Goal: Task Accomplishment & Management: Complete application form

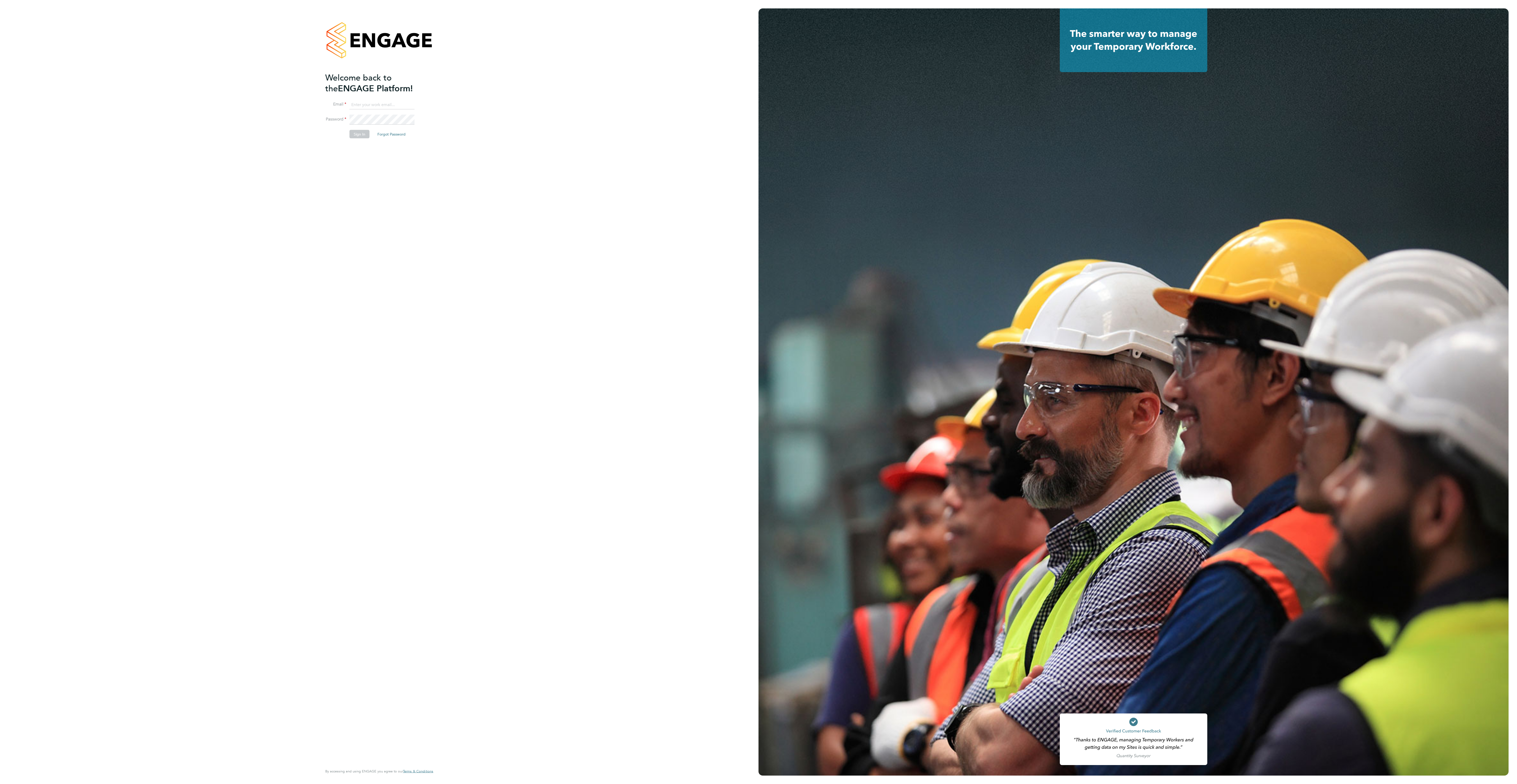
type input "ana.perozo@randstadcpe.com"
click at [356, 135] on button "Sign In" at bounding box center [359, 134] width 20 height 8
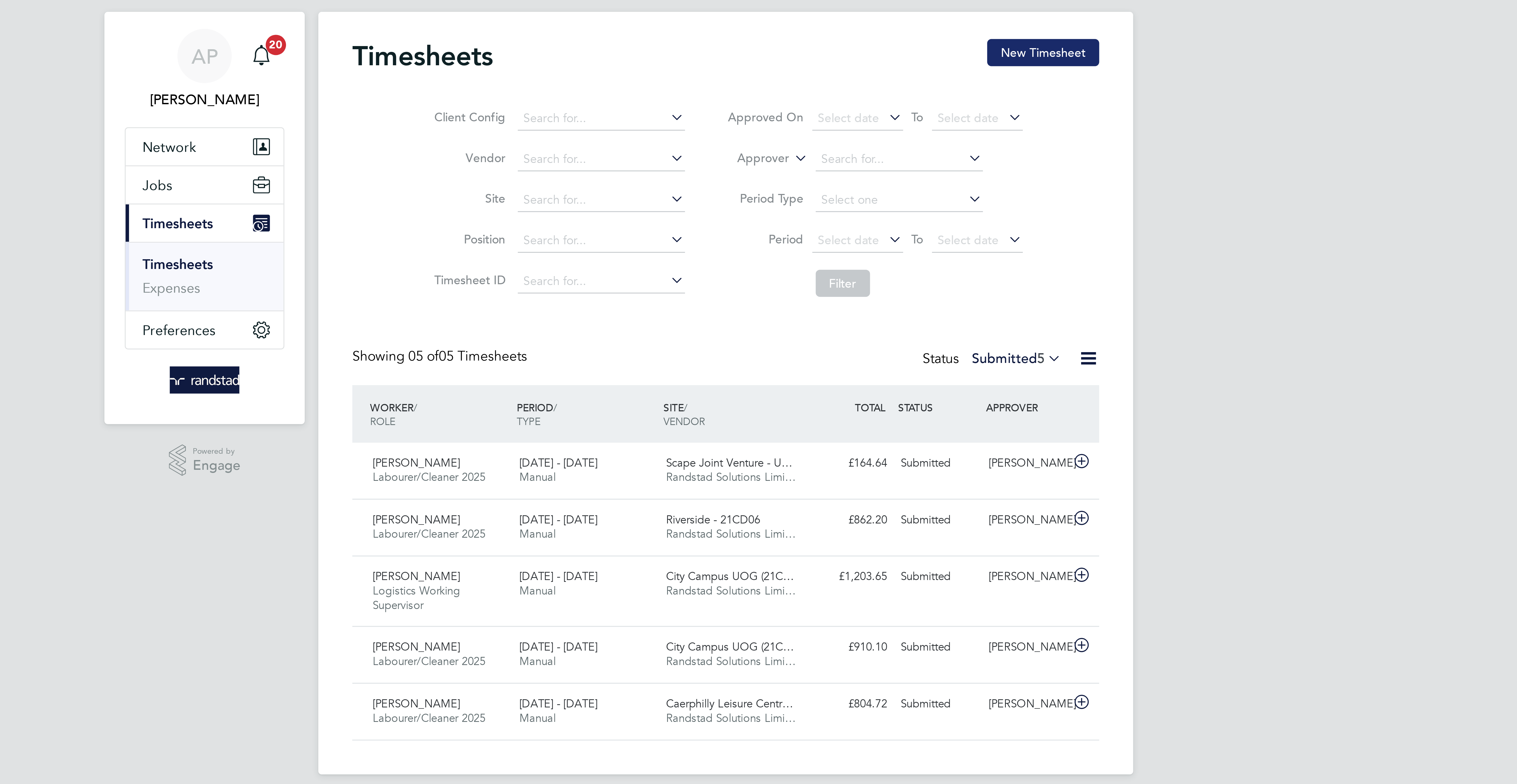
click at [858, 23] on button "New Timesheet" at bounding box center [857, 27] width 35 height 8
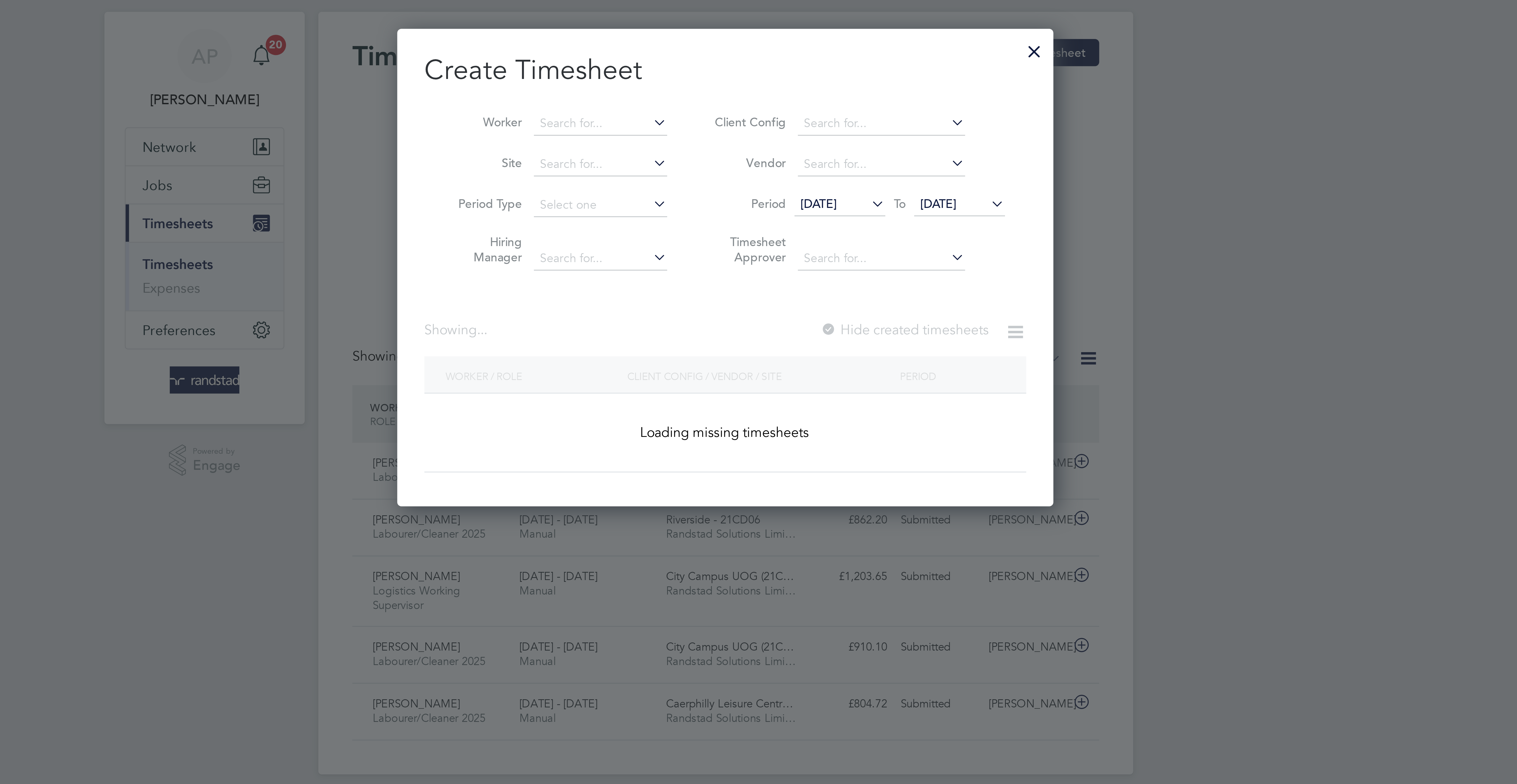
scroll to position [152, 204]
click at [710, 46] on input at bounding box center [720, 49] width 41 height 8
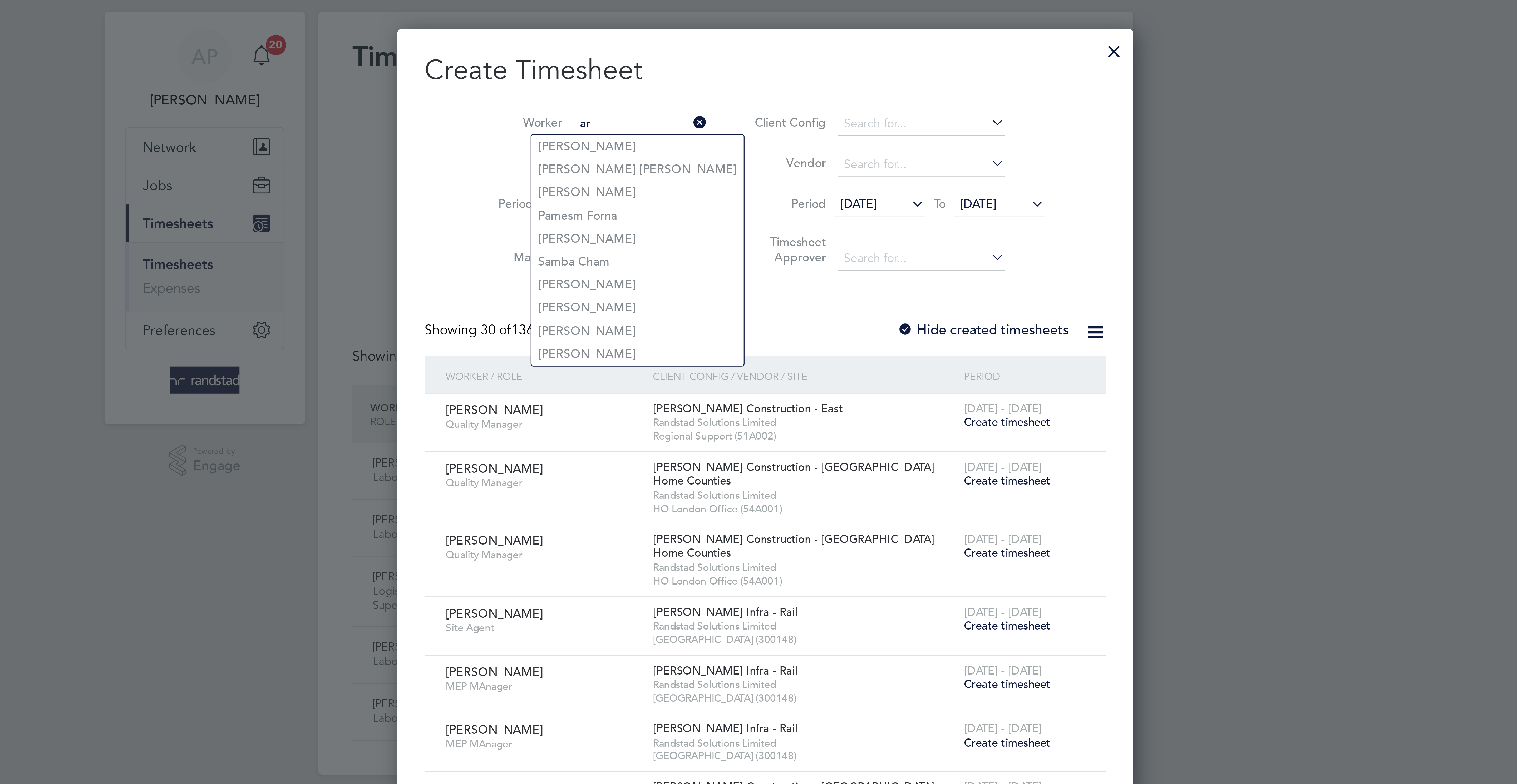
scroll to position [1128, 204]
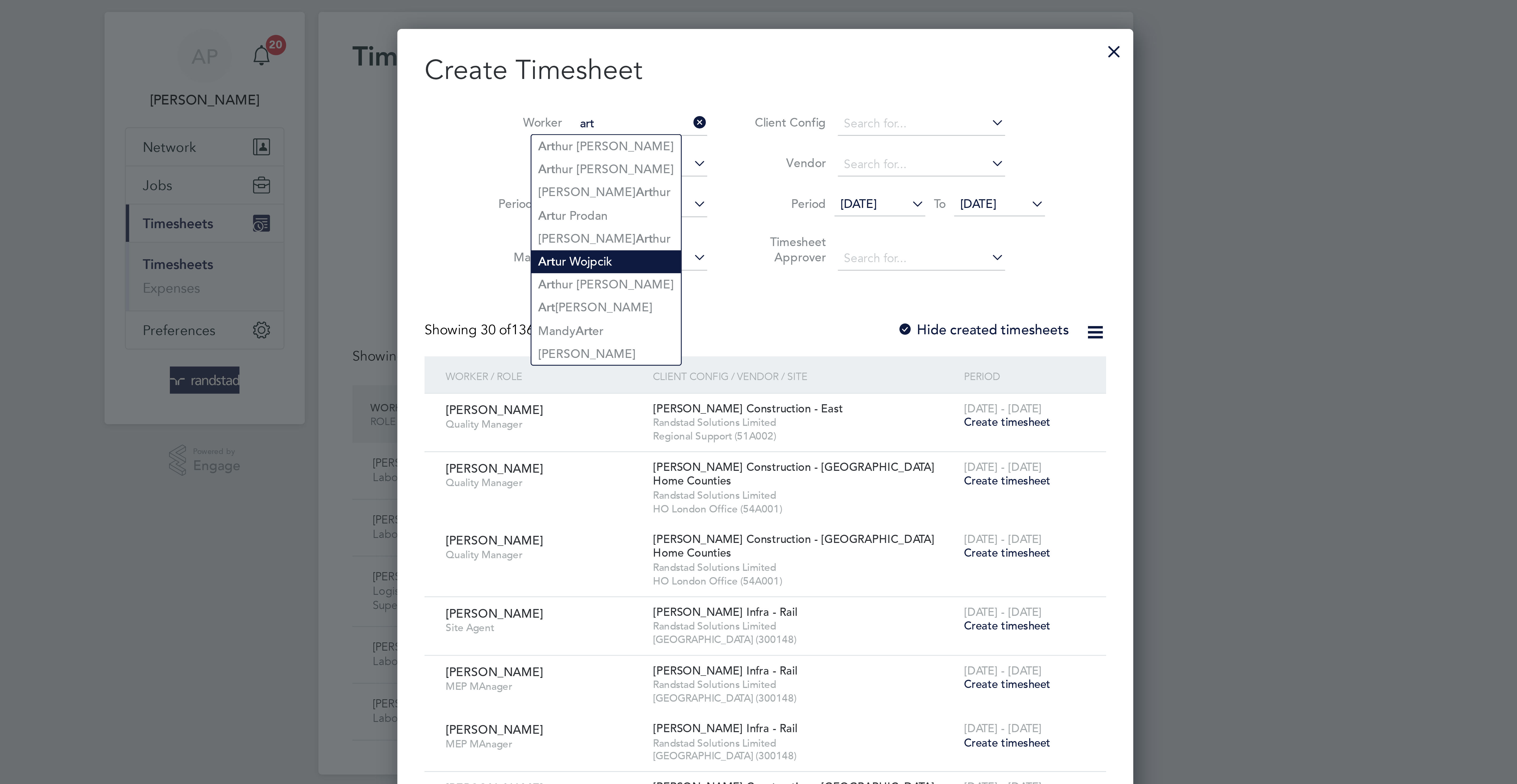
click at [707, 91] on li "Art ur Wojpcik" at bounding box center [721, 92] width 47 height 7
type input "Artur Wojpcik"
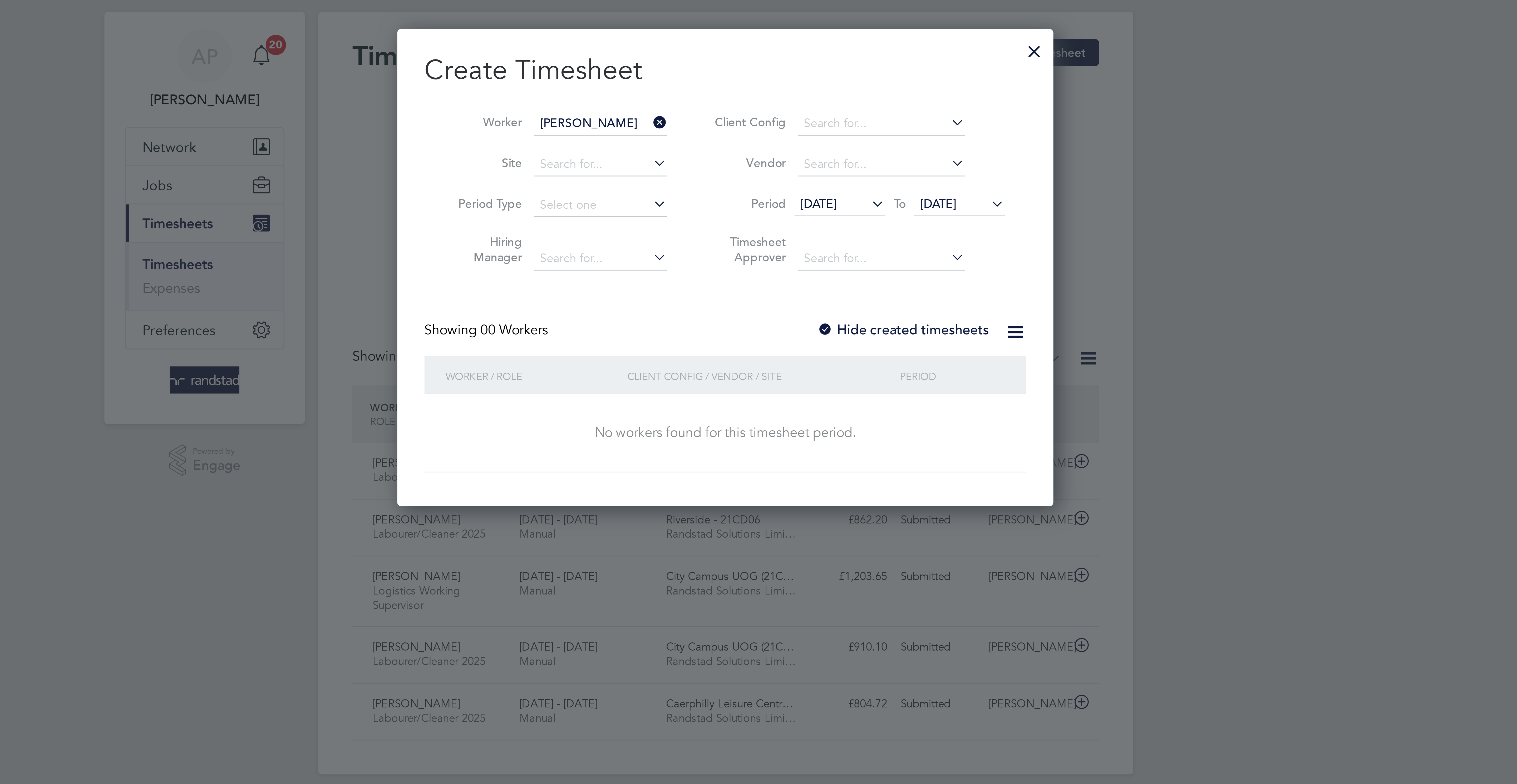
scroll to position [152, 204]
drag, startPoint x: 836, startPoint y: 75, endPoint x: 840, endPoint y: 95, distance: 20.4
click at [830, 75] on span "[DATE]" at bounding box center [824, 74] width 11 height 5
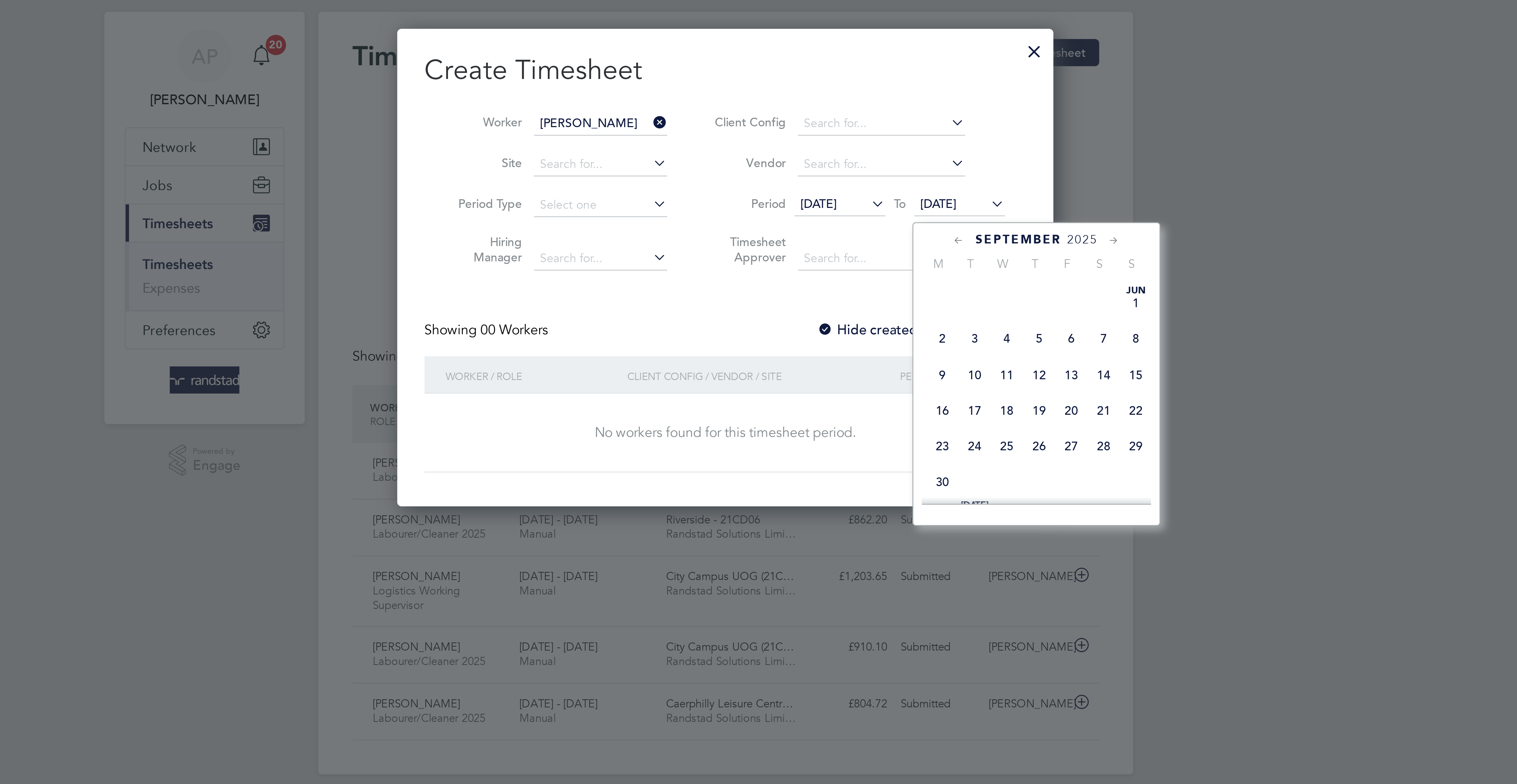
scroll to position [213, 0]
click at [868, 108] on span "26" at bounding box center [866, 102] width 10 height 10
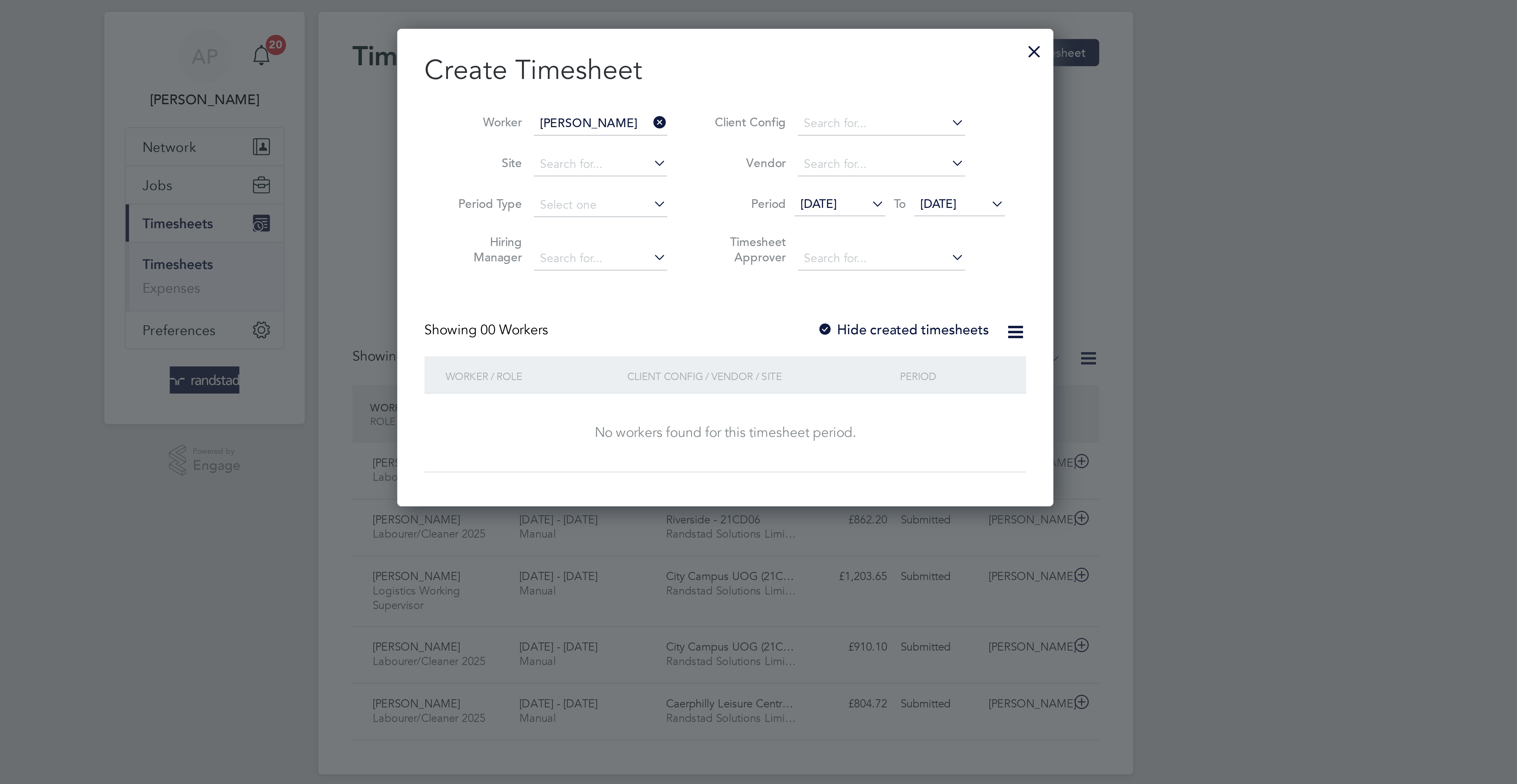
click at [810, 113] on label "Hide created timesheets" at bounding box center [813, 113] width 54 height 5
click at [810, 115] on label "Hide created timesheets" at bounding box center [813, 113] width 54 height 5
click at [827, 116] on label "Hide created timesheets" at bounding box center [813, 113] width 54 height 5
click at [830, 74] on span "[DATE]" at bounding box center [824, 74] width 11 height 5
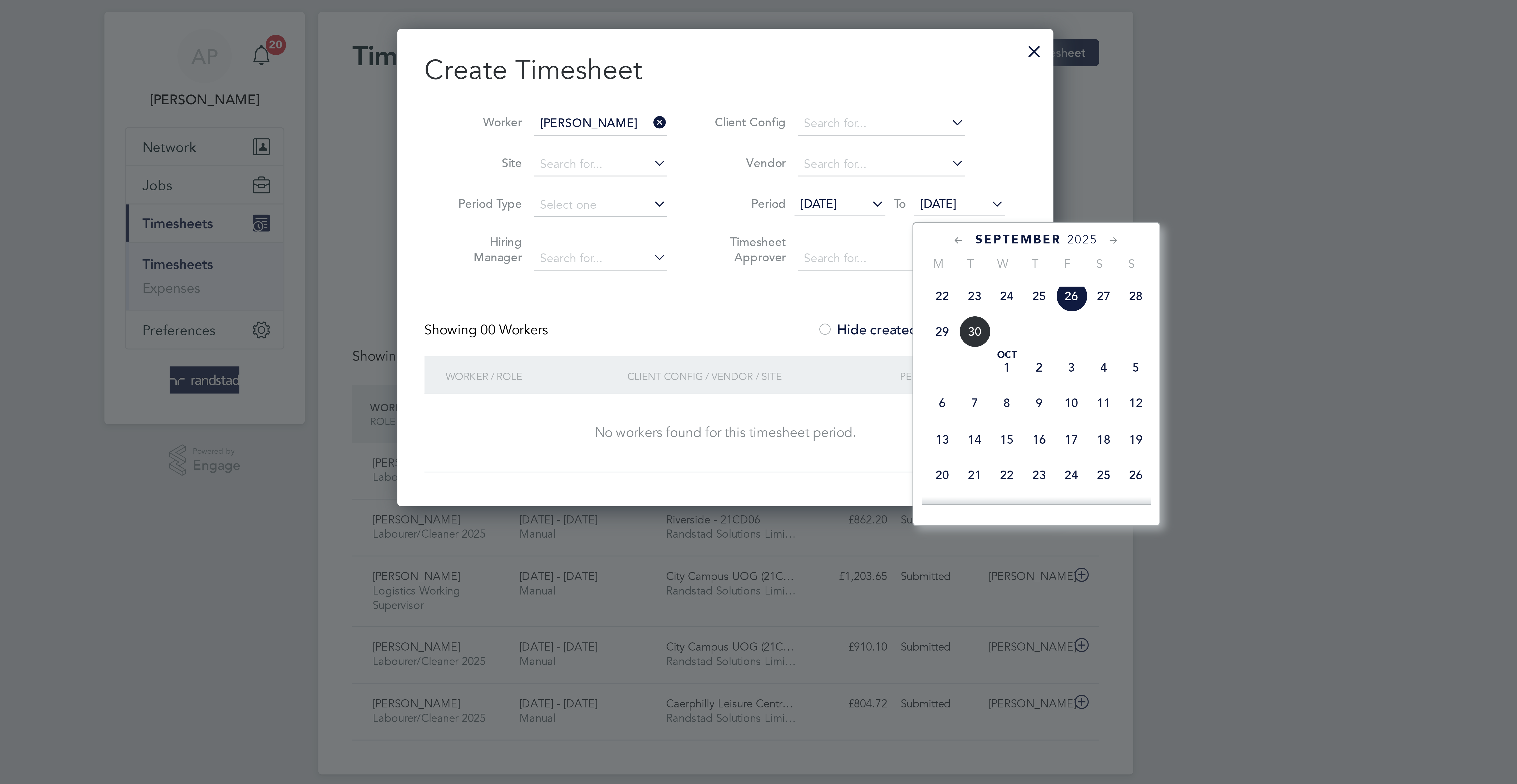
click at [871, 130] on span "4" at bounding box center [876, 125] width 10 height 10
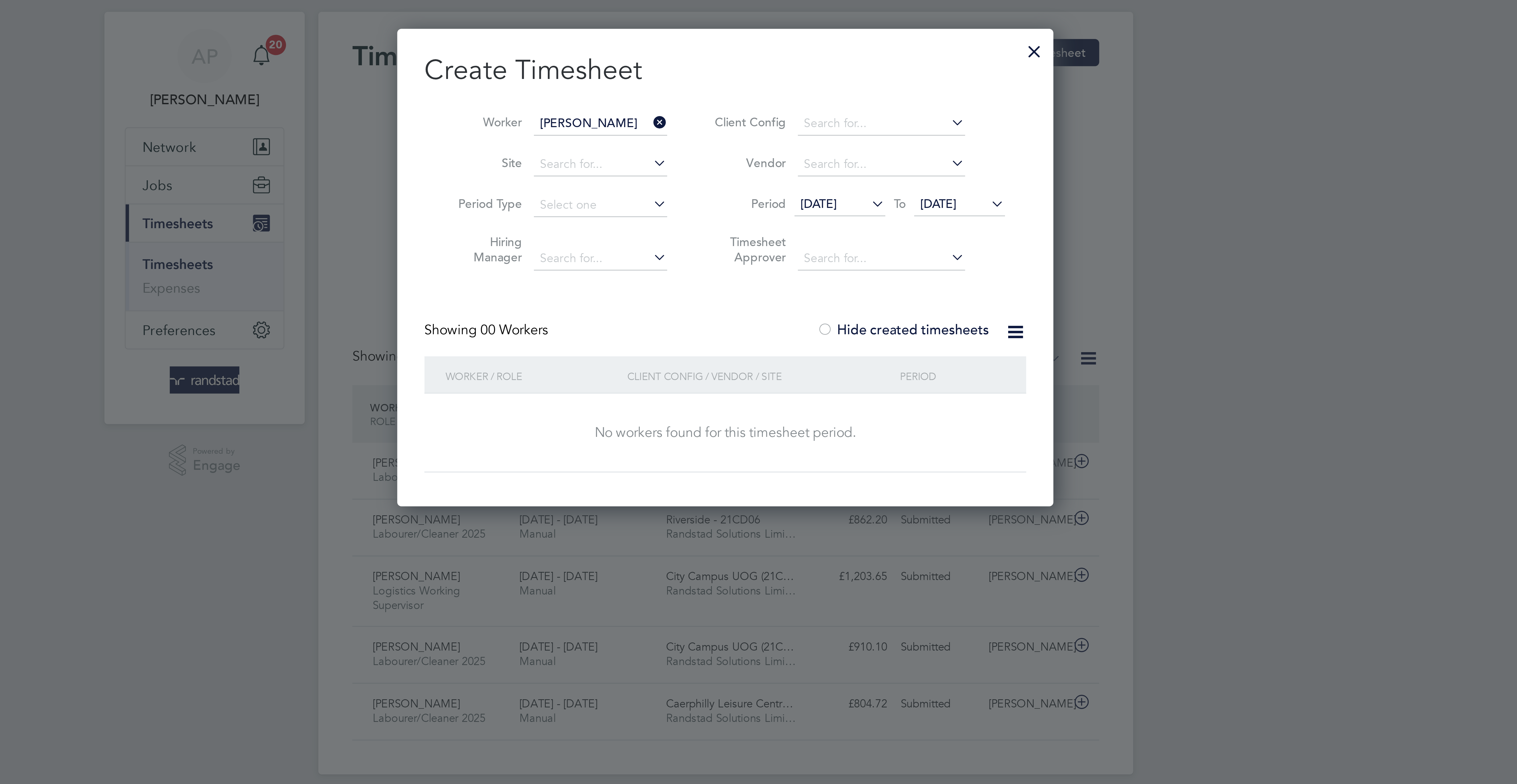
click at [724, 47] on input "Artur Wojpcik" at bounding box center [720, 49] width 41 height 8
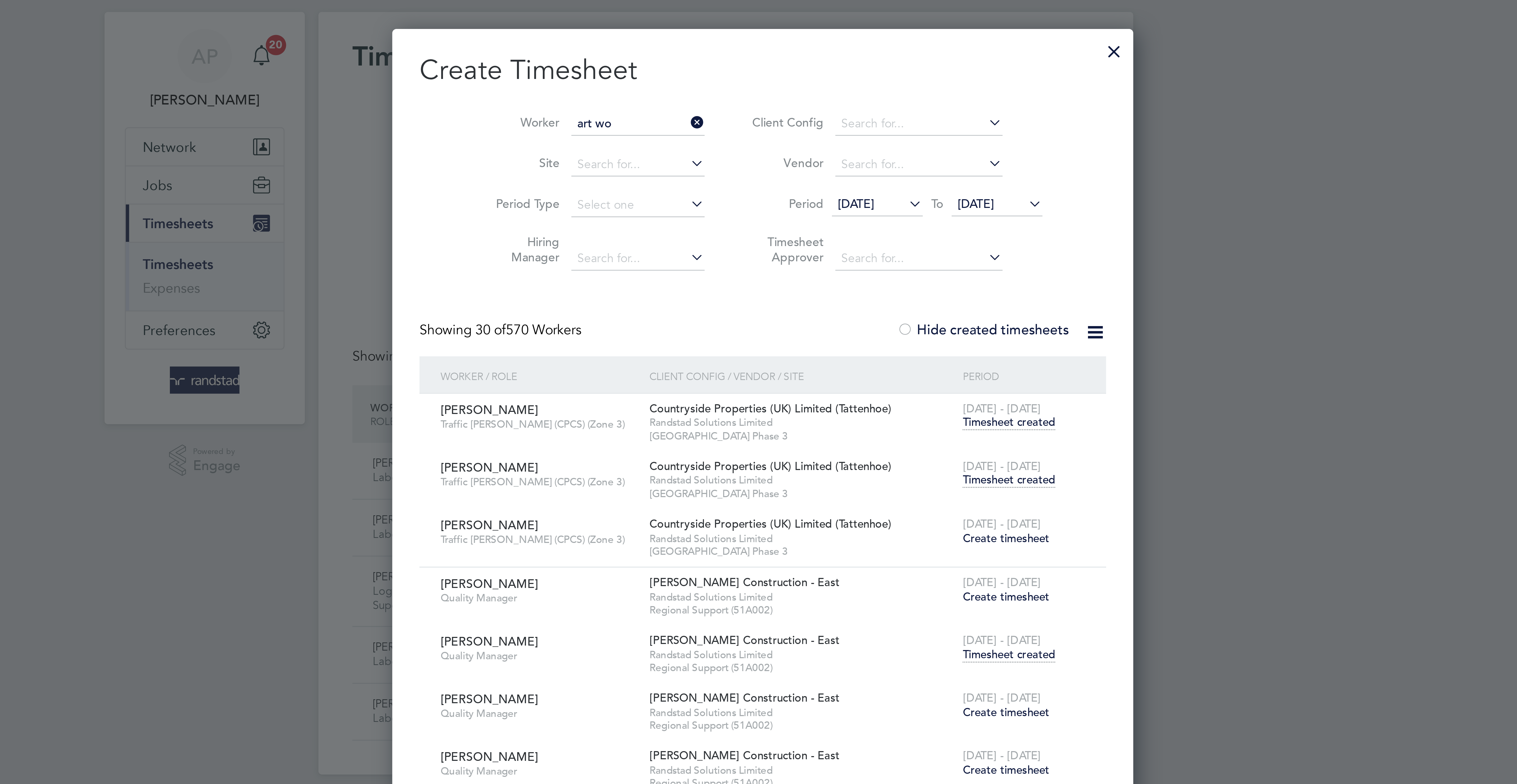
click at [724, 62] on li "Art ur Wo jcik" at bounding box center [720, 64] width 42 height 7
type input "[PERSON_NAME]"
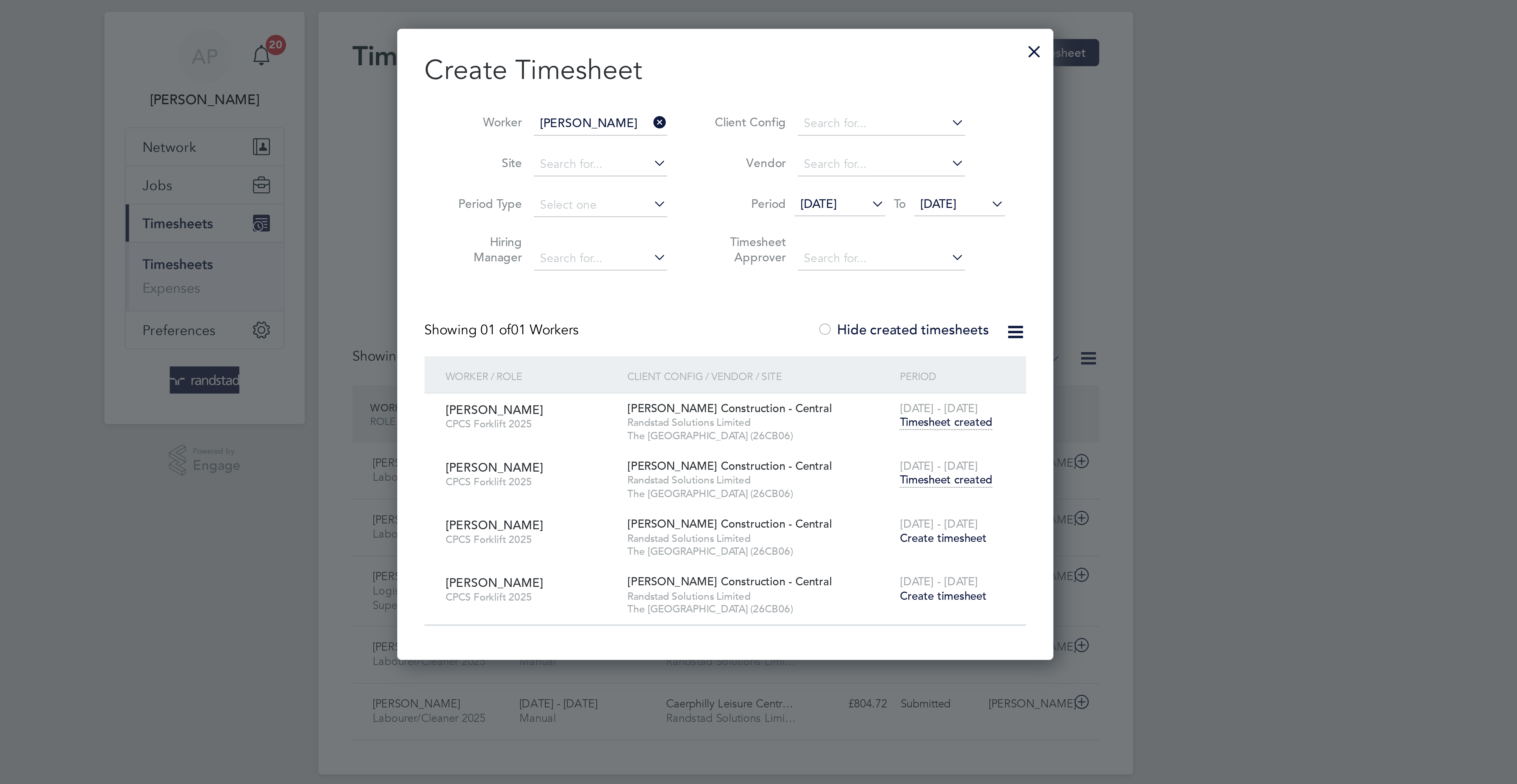
click at [828, 162] on span "Timesheet created" at bounding box center [827, 160] width 29 height 5
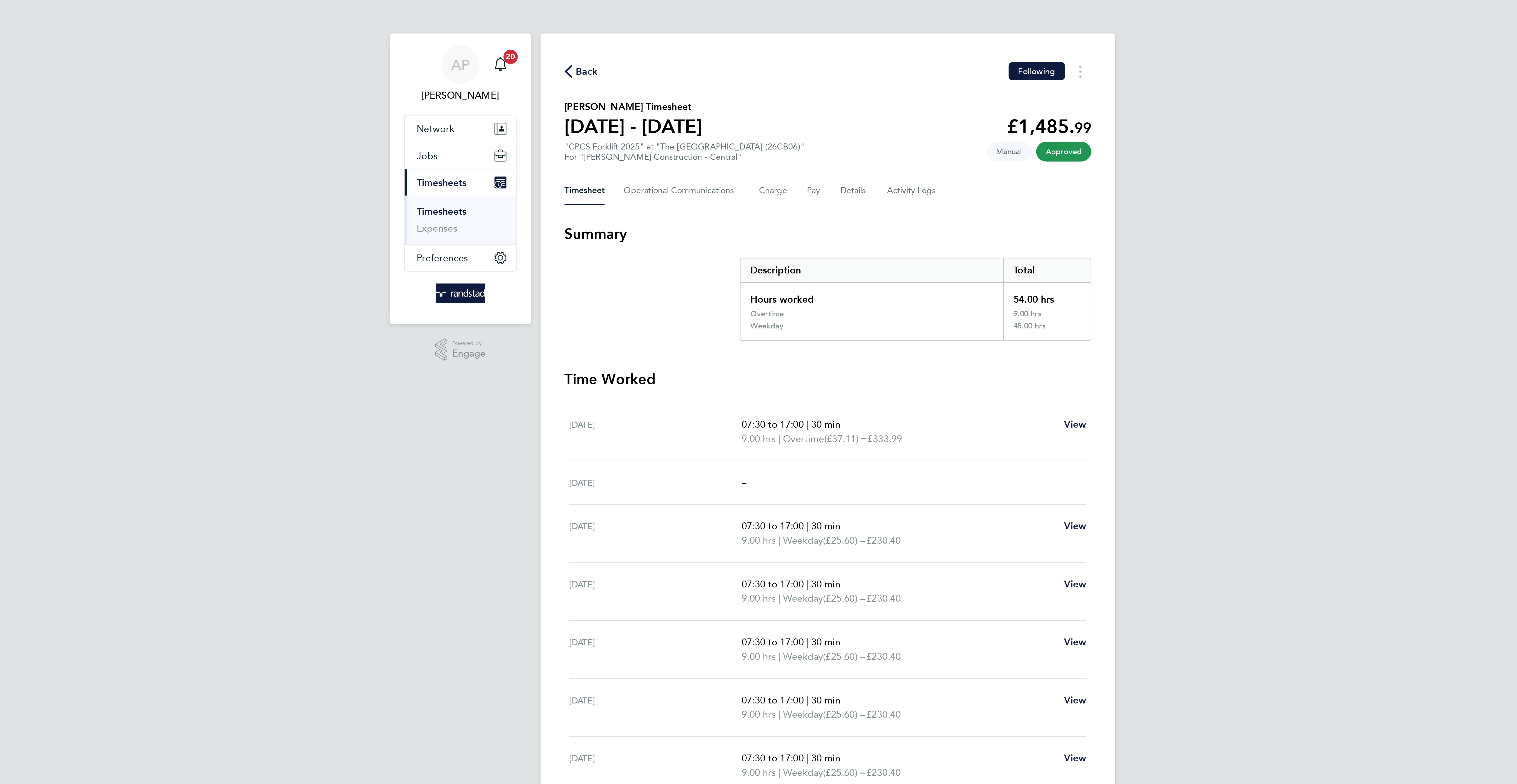
drag, startPoint x: 650, startPoint y: 32, endPoint x: 694, endPoint y: 20, distance: 45.6
click at [649, 32] on span "Back" at bounding box center [652, 31] width 10 height 6
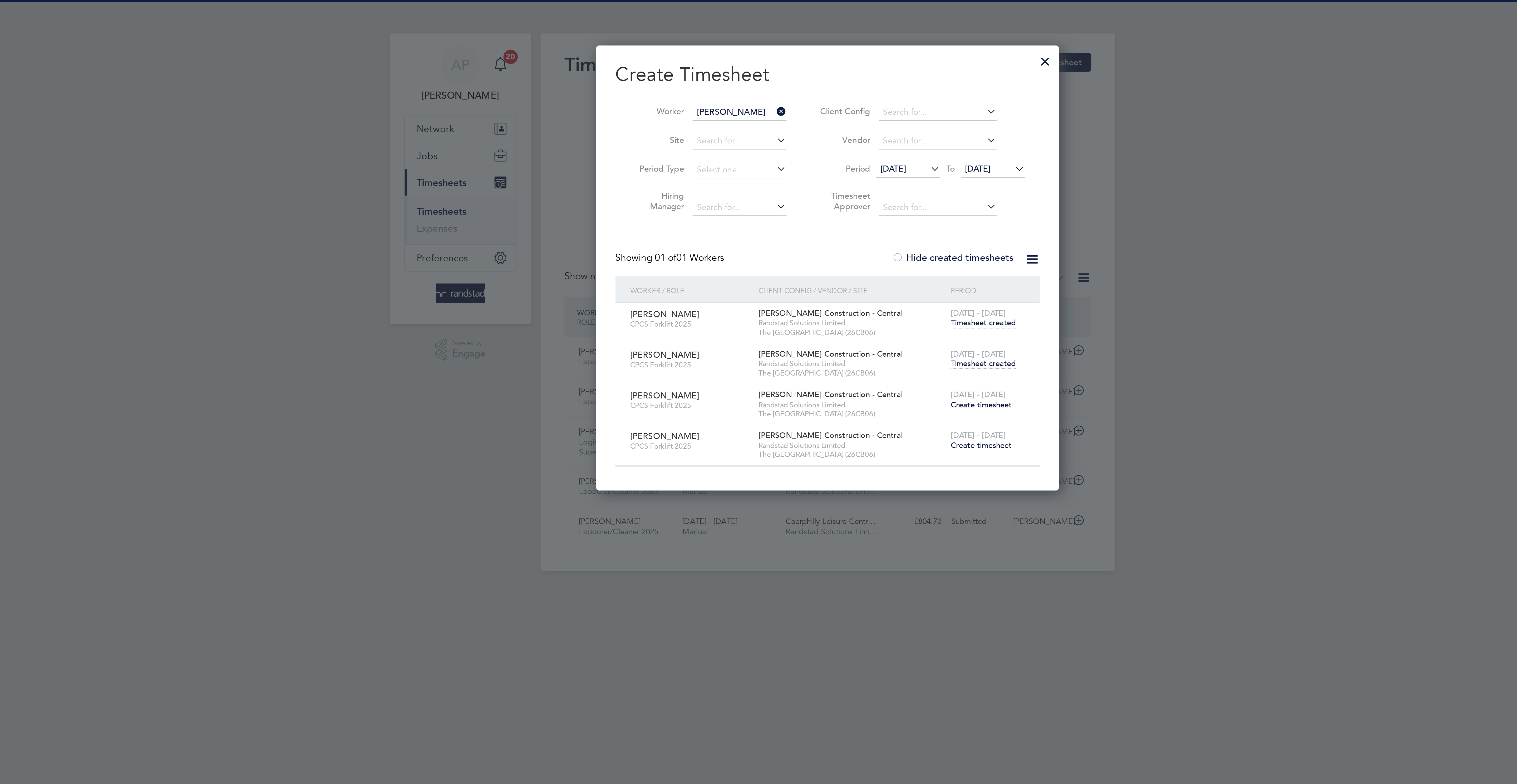
scroll to position [2, 2]
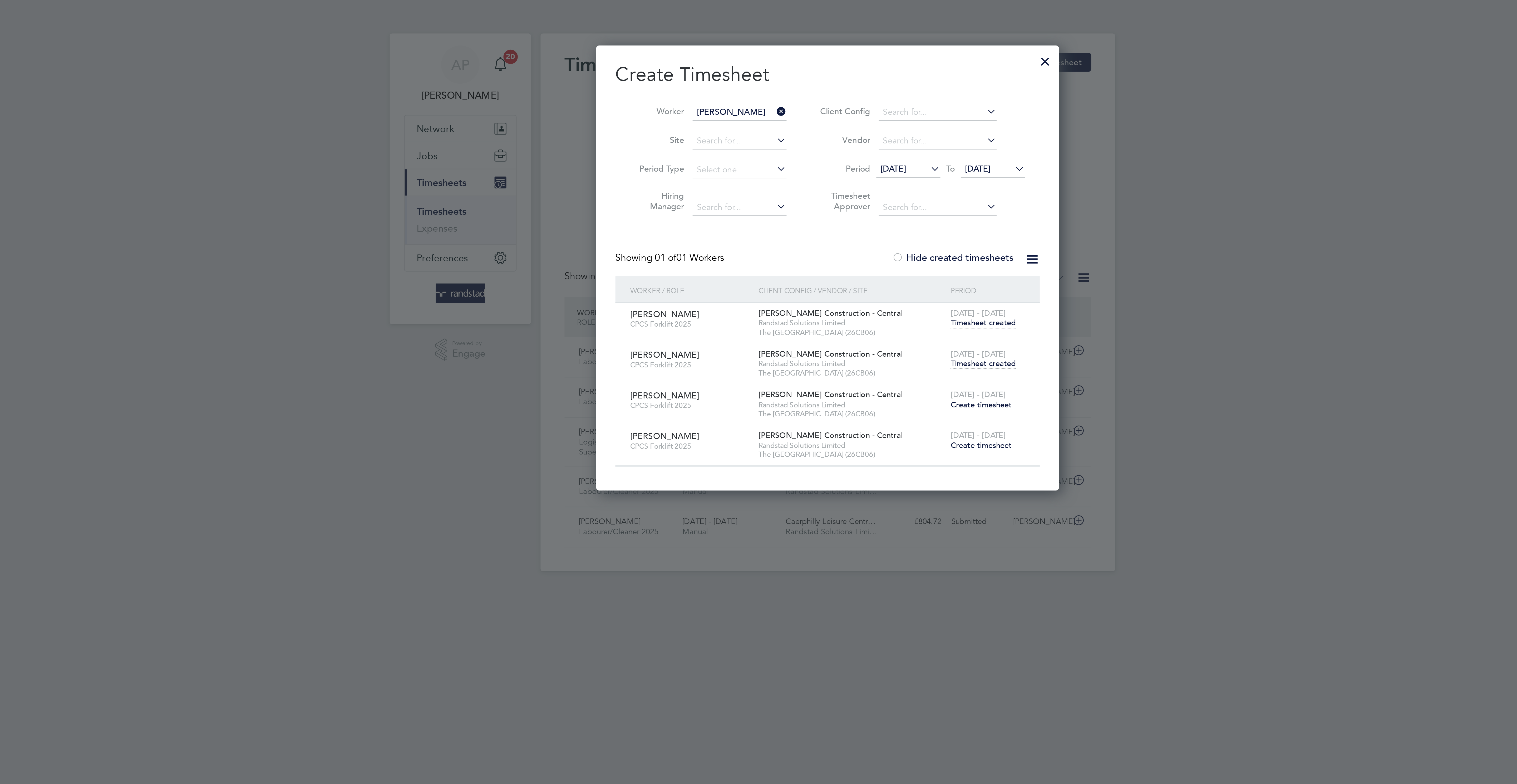
click at [853, 26] on div at bounding box center [854, 26] width 9 height 9
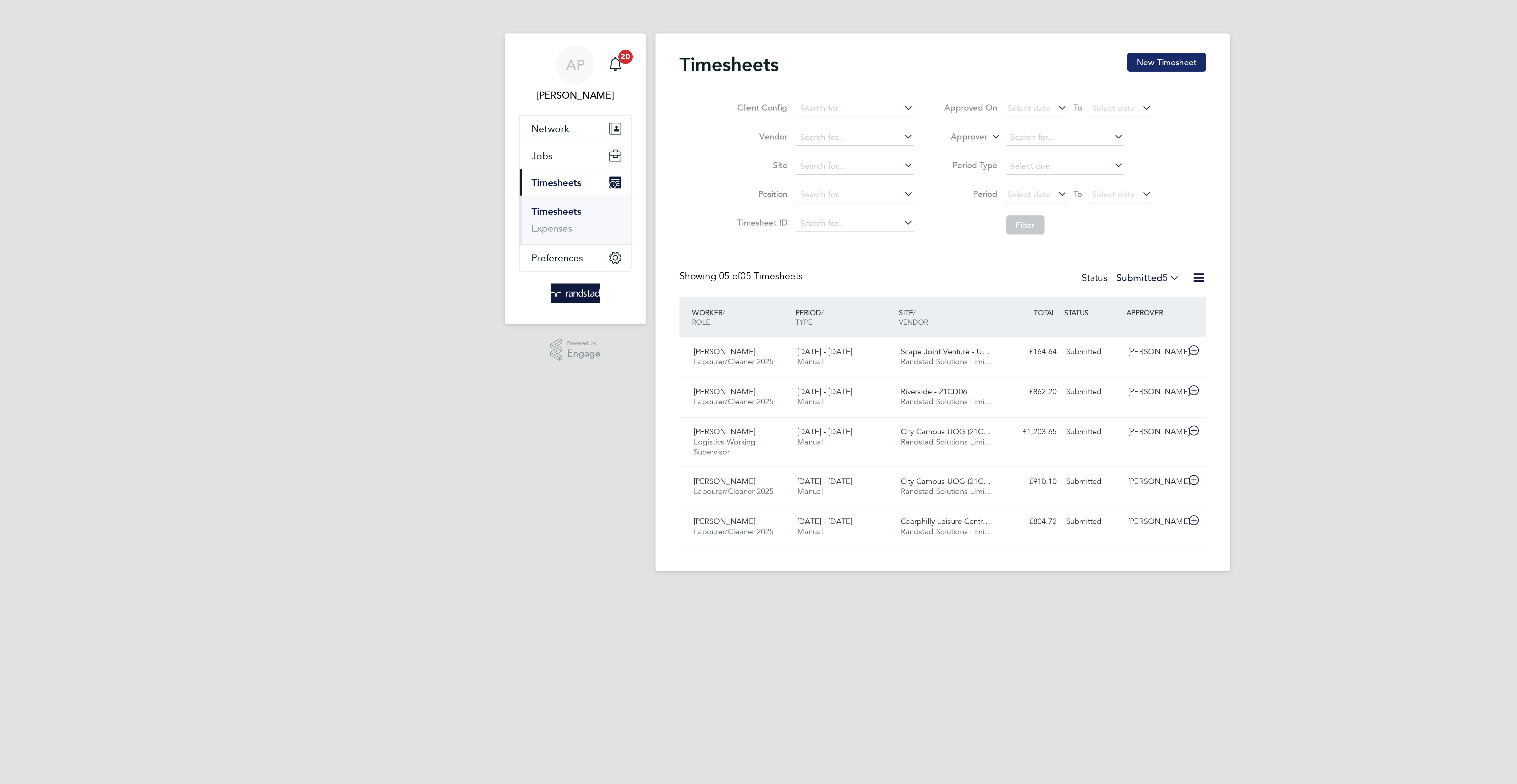
click at [866, 30] on button "New Timesheet" at bounding box center [857, 27] width 35 height 8
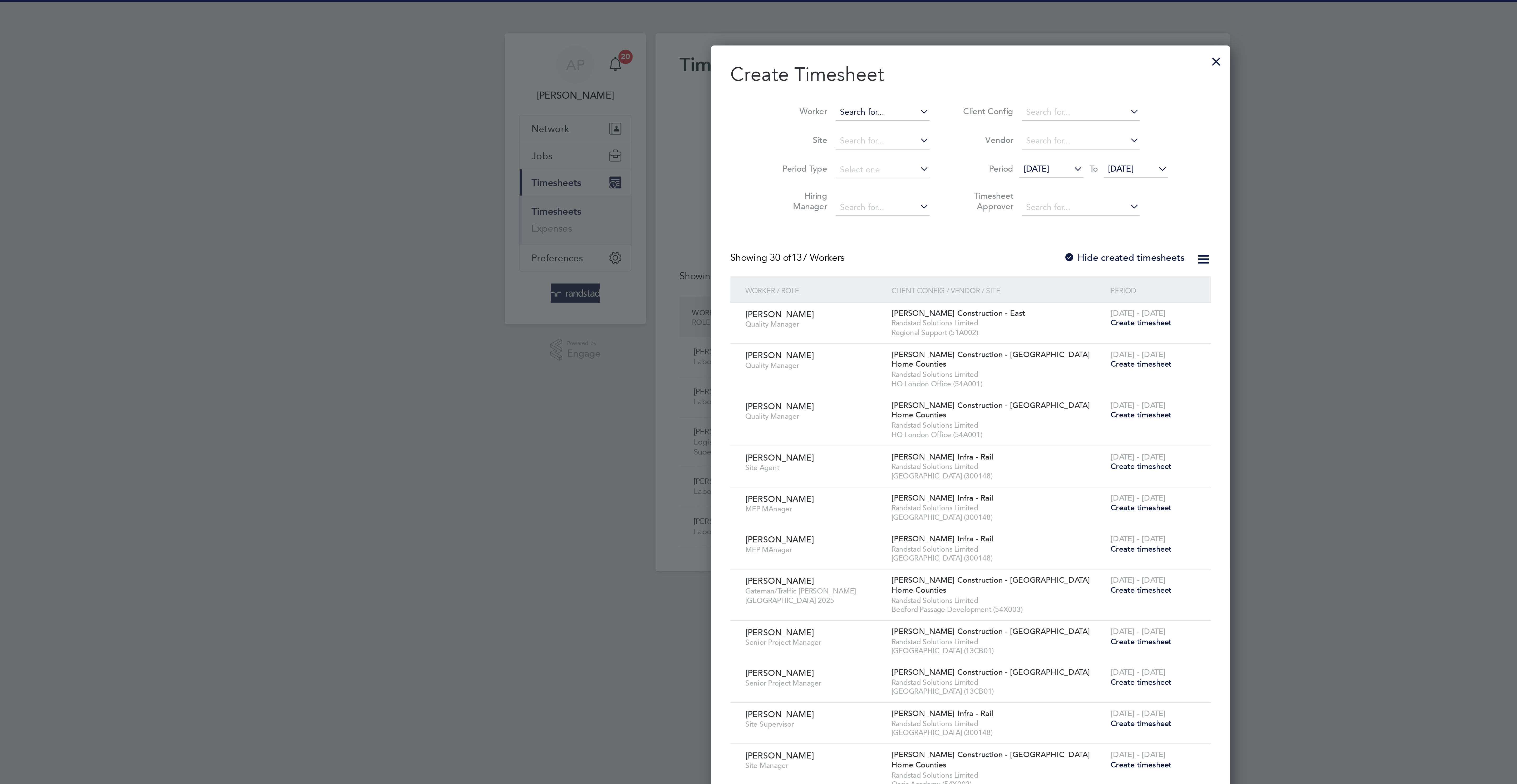
scroll to position [2, 2]
click at [711, 48] on input at bounding box center [732, 49] width 41 height 8
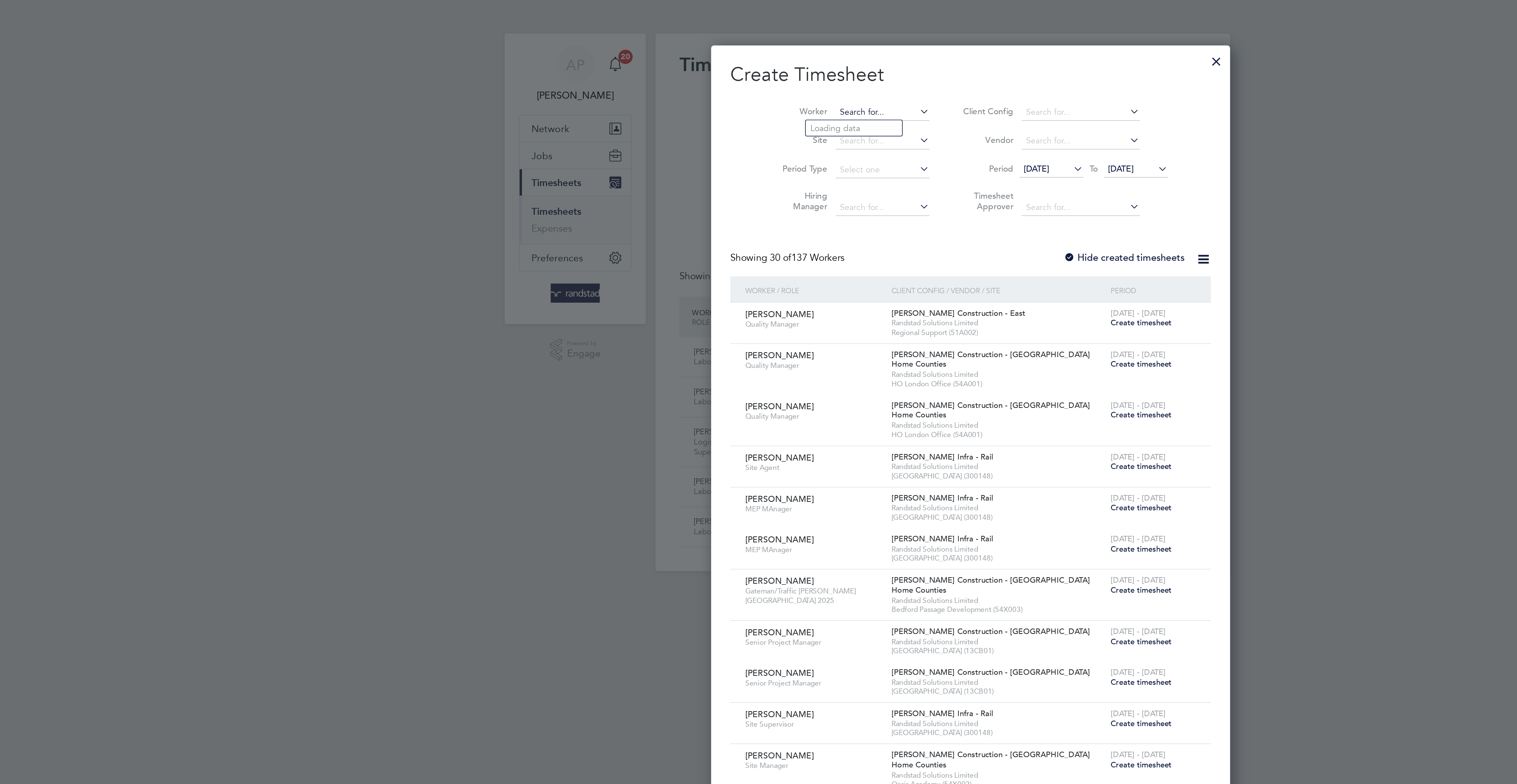
scroll to position [1128, 204]
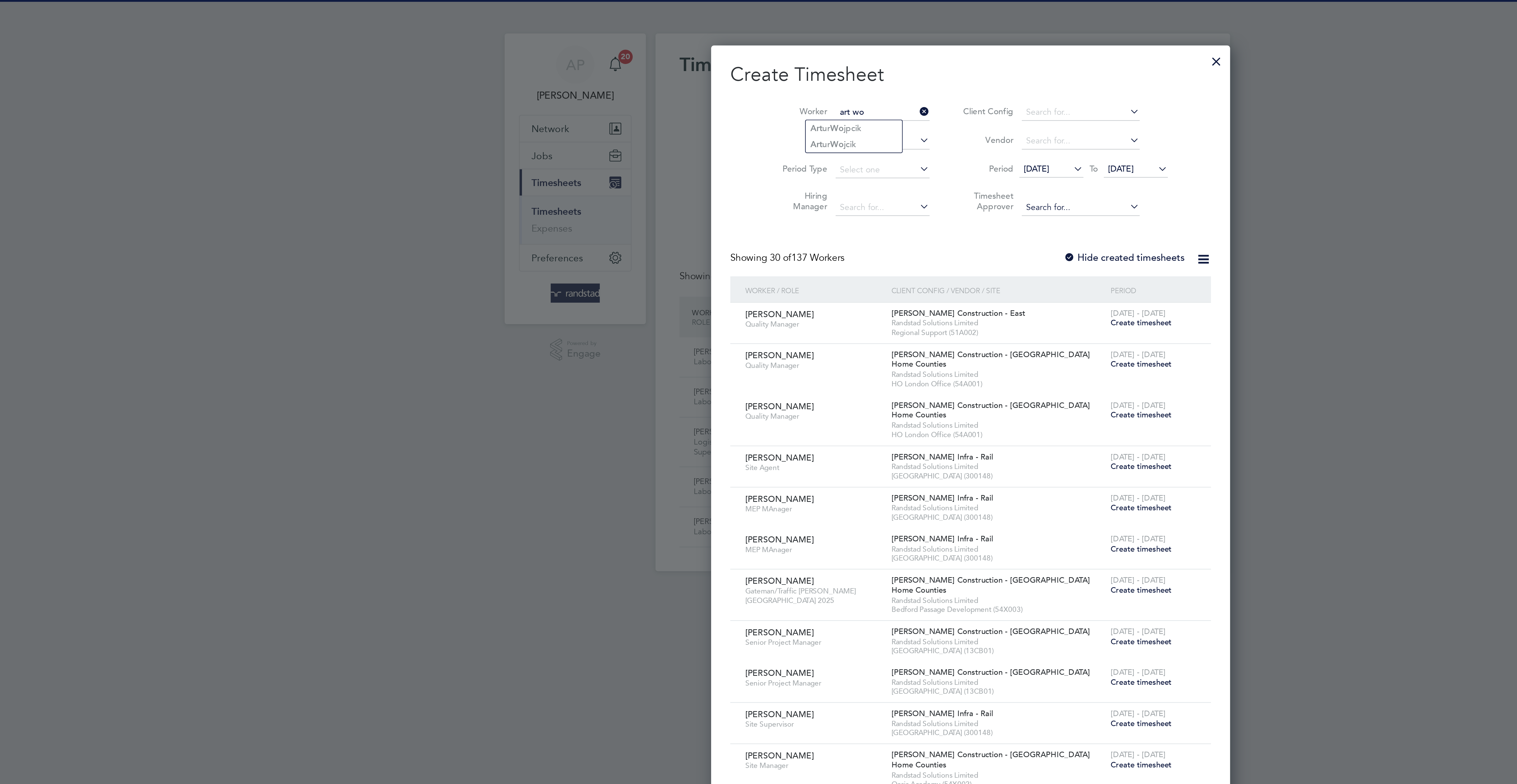
drag, startPoint x: 731, startPoint y: 62, endPoint x: 790, endPoint y: 95, distance: 67.6
click at [731, 62] on li "Art ur Wo jcik" at bounding box center [720, 64] width 42 height 7
type input "[PERSON_NAME]"
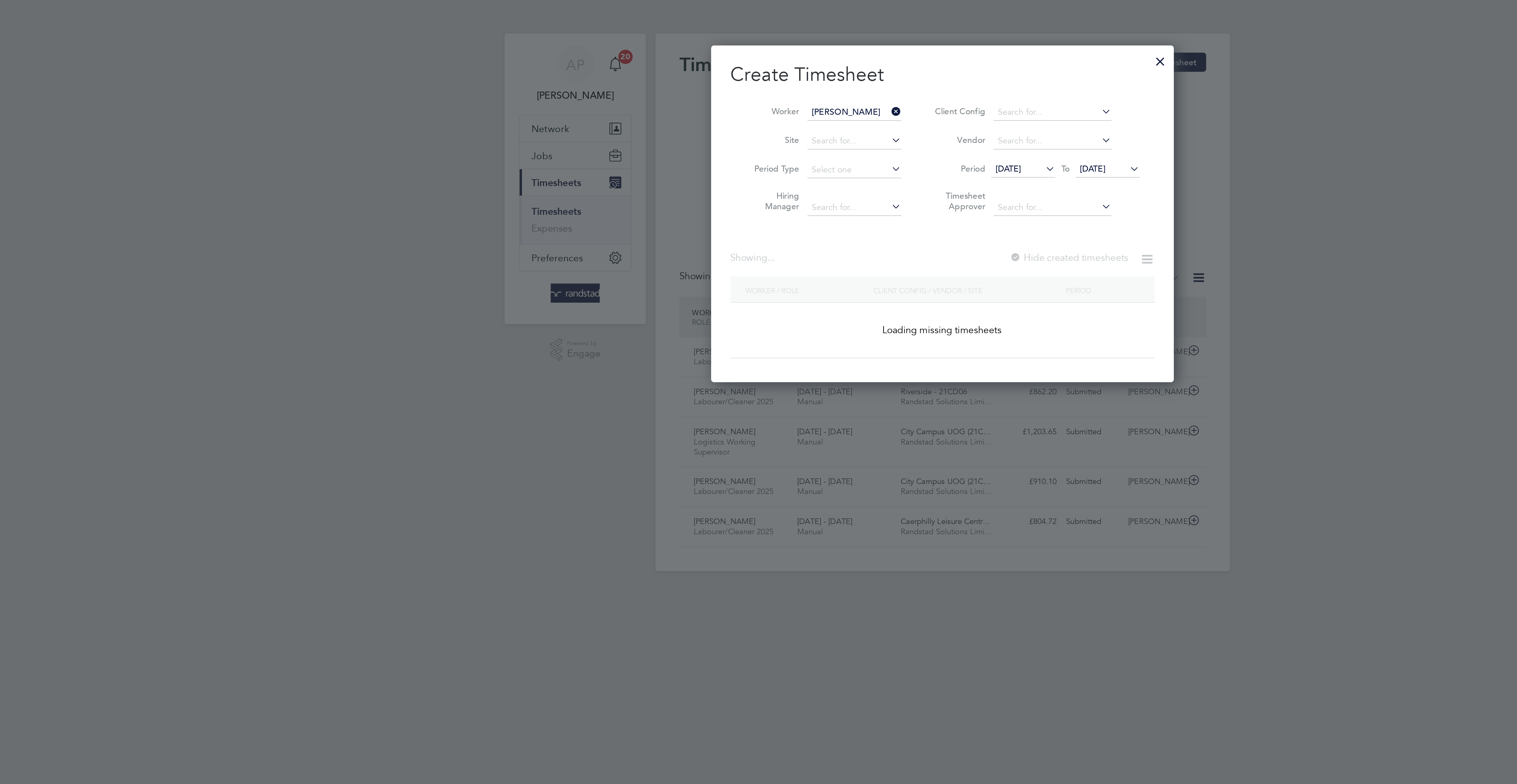
scroll to position [146, 204]
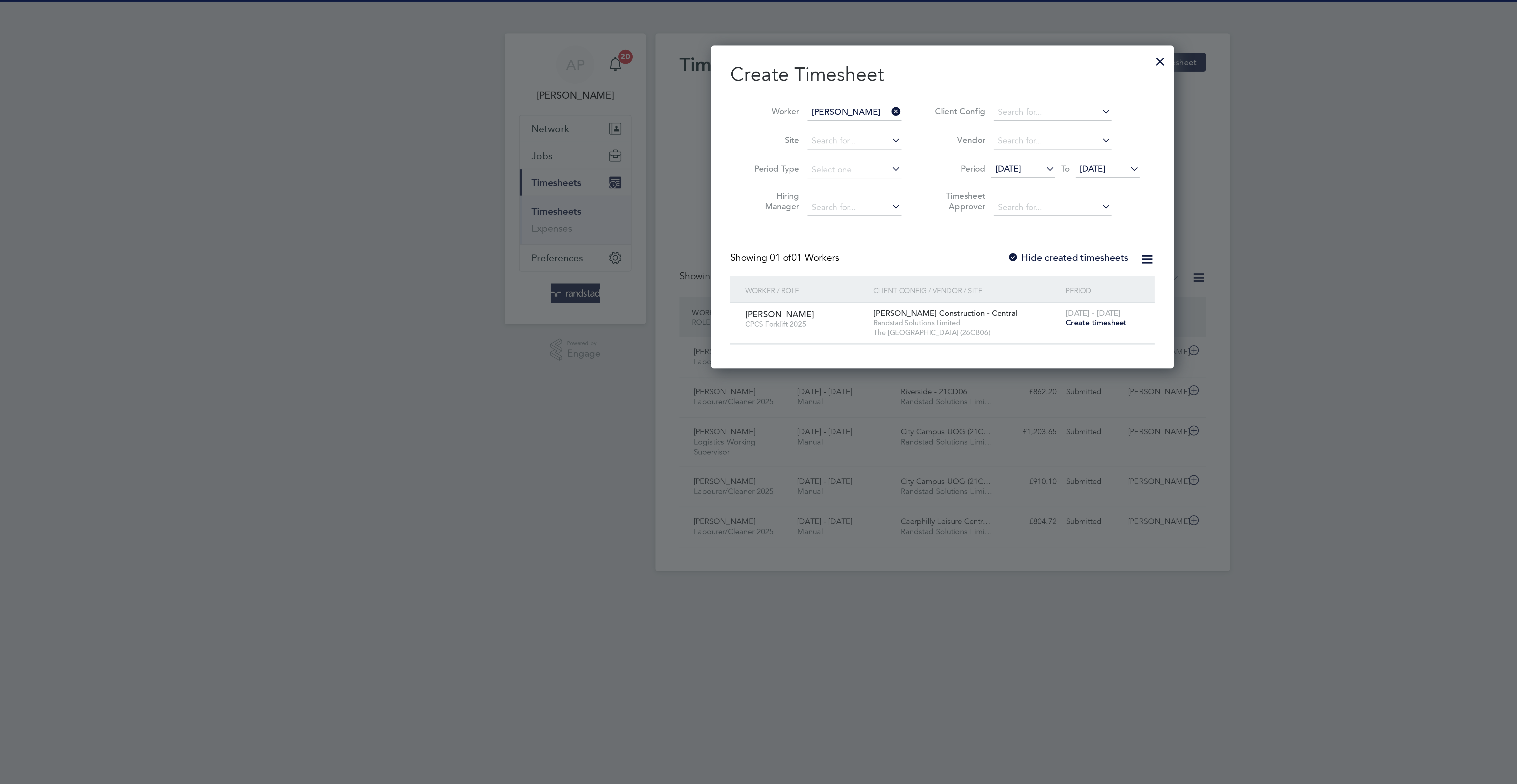
click at [829, 144] on span "Create timesheet" at bounding box center [826, 142] width 27 height 5
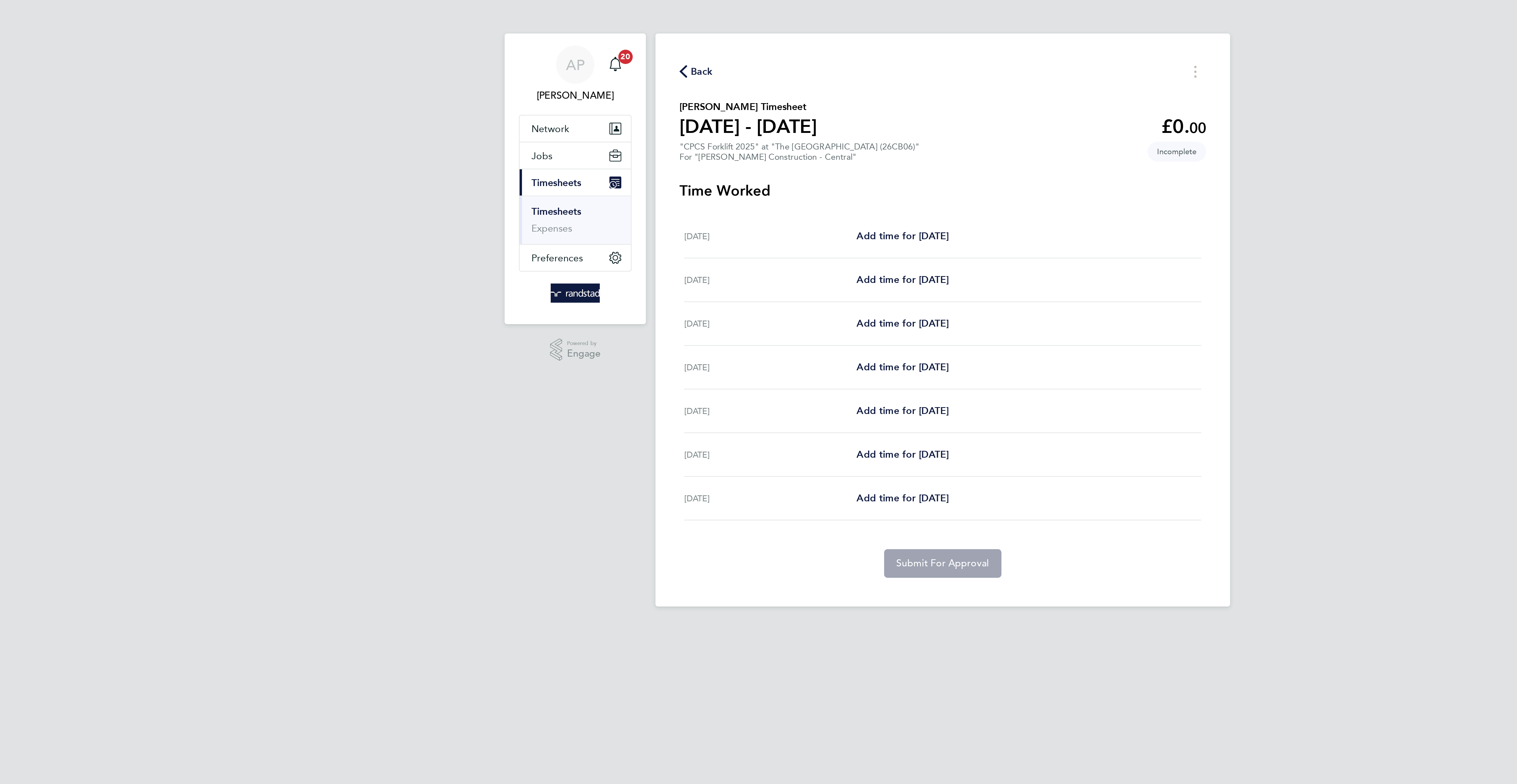
click at [733, 138] on div "[DATE] Add time for [DATE] Add time for [DATE]" at bounding box center [758, 142] width 227 height 19
click at [733, 141] on span "Add time for [DATE]" at bounding box center [741, 142] width 41 height 5
select select "30"
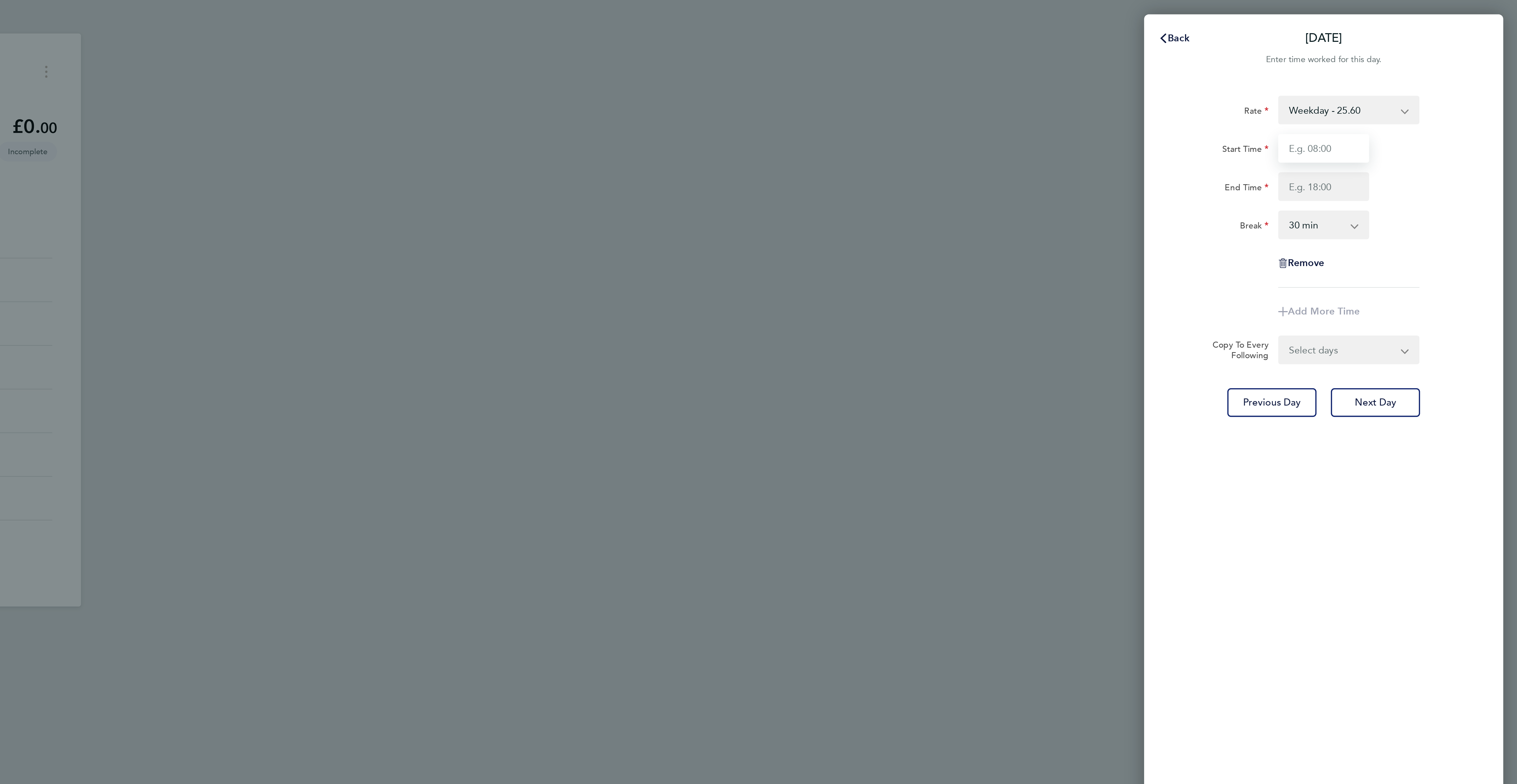
click at [1425, 64] on input "Start Time" at bounding box center [1432, 65] width 40 height 12
click at [1412, 82] on input "End Time" at bounding box center [1432, 82] width 40 height 12
type input "07:30"
type input "17:00"
click at [1499, 112] on div "Rate Weekday - 25.60 Overtime - 37.11 Start Time 07:30 End Time 17:00 Break 0 m…" at bounding box center [1432, 390] width 158 height 708
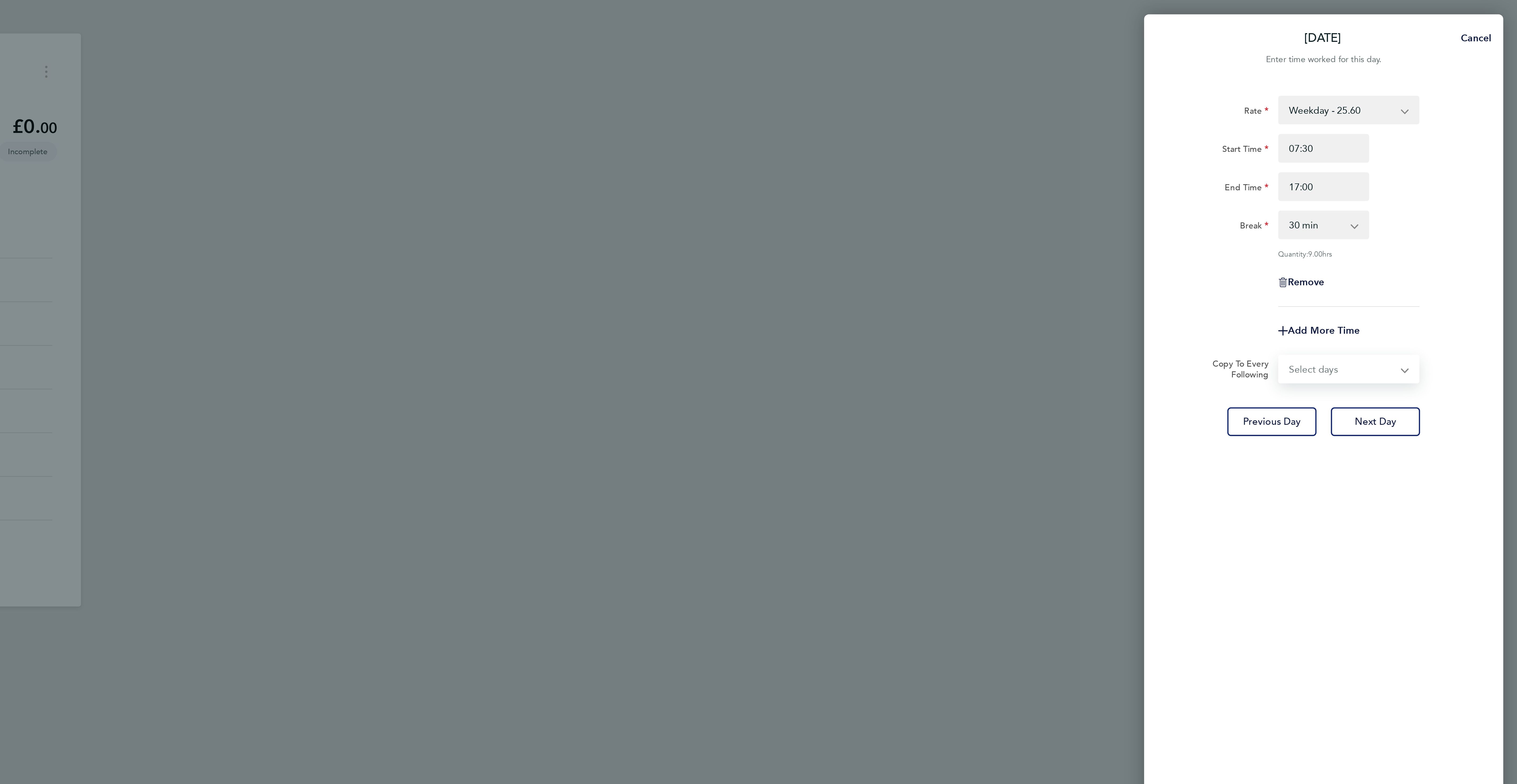
click at [1436, 164] on select "Select days Day [DATE] [DATE] [DATE] [DATE]" at bounding box center [1440, 162] width 55 height 12
select select "TUE"
click at [1412, 157] on select "Select days Day [DATE] [DATE] [DATE] [DATE]" at bounding box center [1440, 162] width 55 height 12
select select "[DATE]"
click at [1429, 162] on select "Select days Day [DATE] [DATE] [DATE] [DATE]" at bounding box center [1436, 162] width 49 height 12
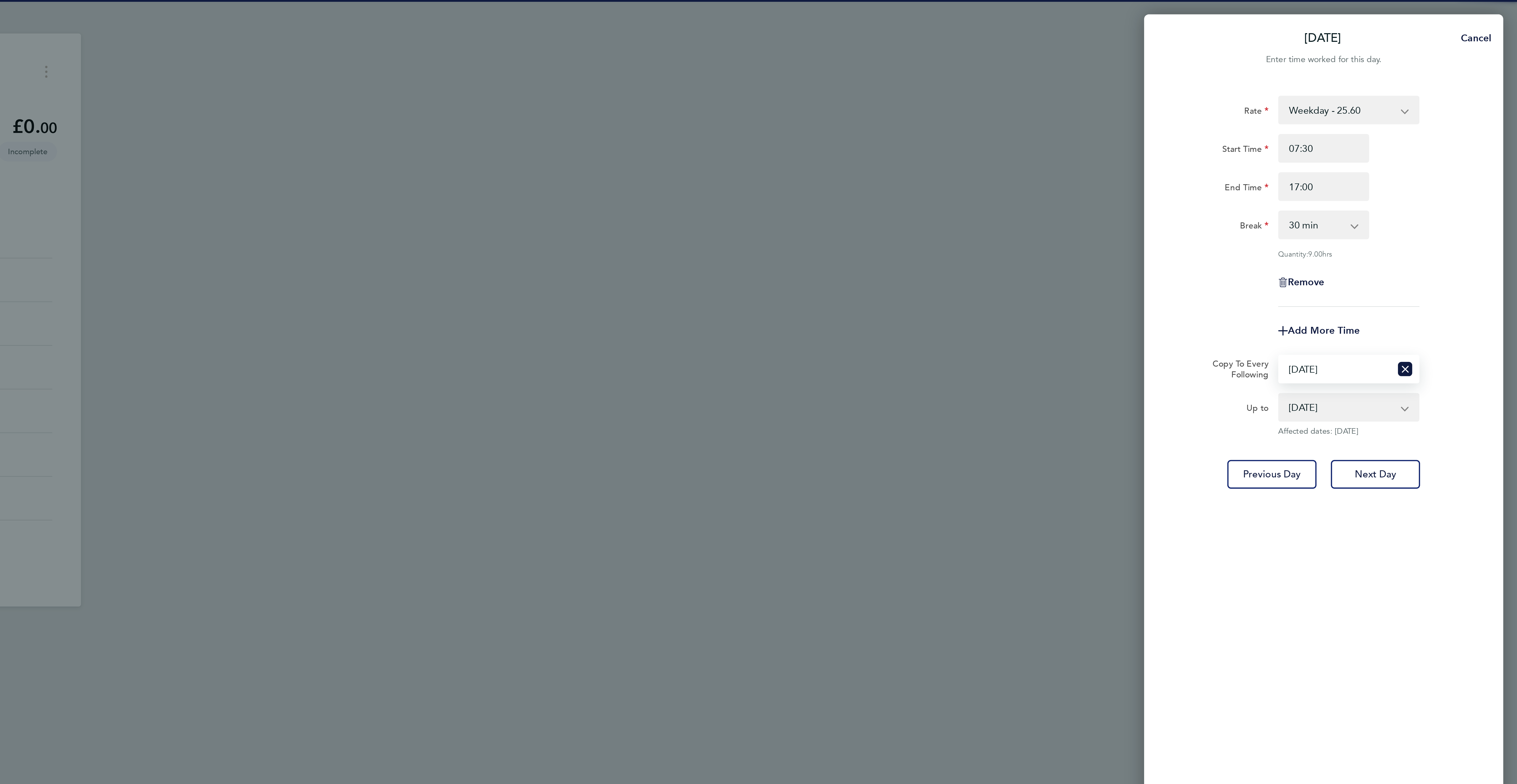
select select "DAY"
click at [1412, 157] on select "Select days Day [DATE] [DATE] [DATE] [DATE]" at bounding box center [1436, 162] width 49 height 12
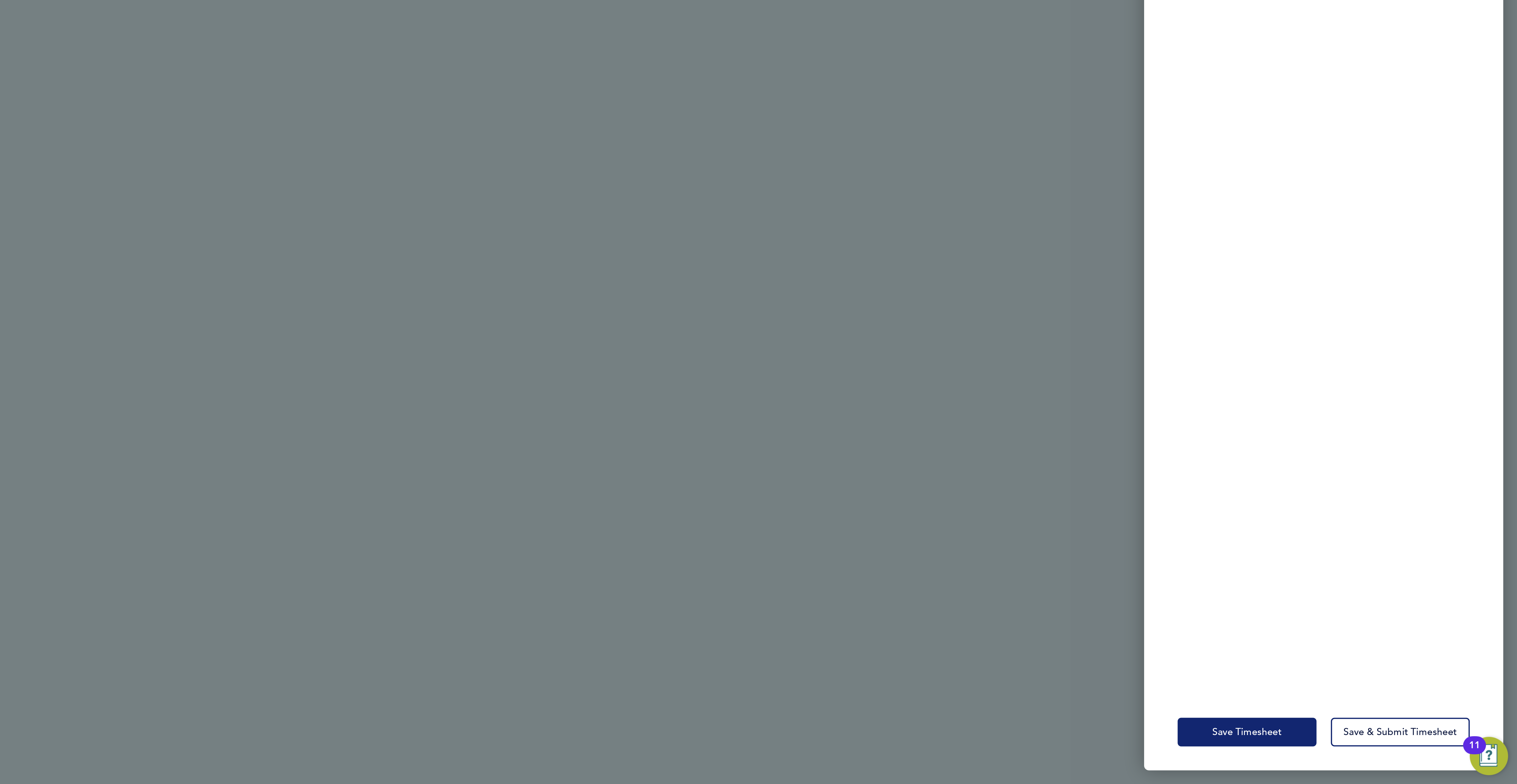
drag, startPoint x: 1408, startPoint y: 767, endPoint x: 1402, endPoint y: 759, distance: 10.0
click at [1407, 767] on app-form-button "Save Timesheet" at bounding box center [1399, 760] width 64 height 12
click at [1400, 756] on button "Save Timesheet" at bounding box center [1398, 760] width 61 height 12
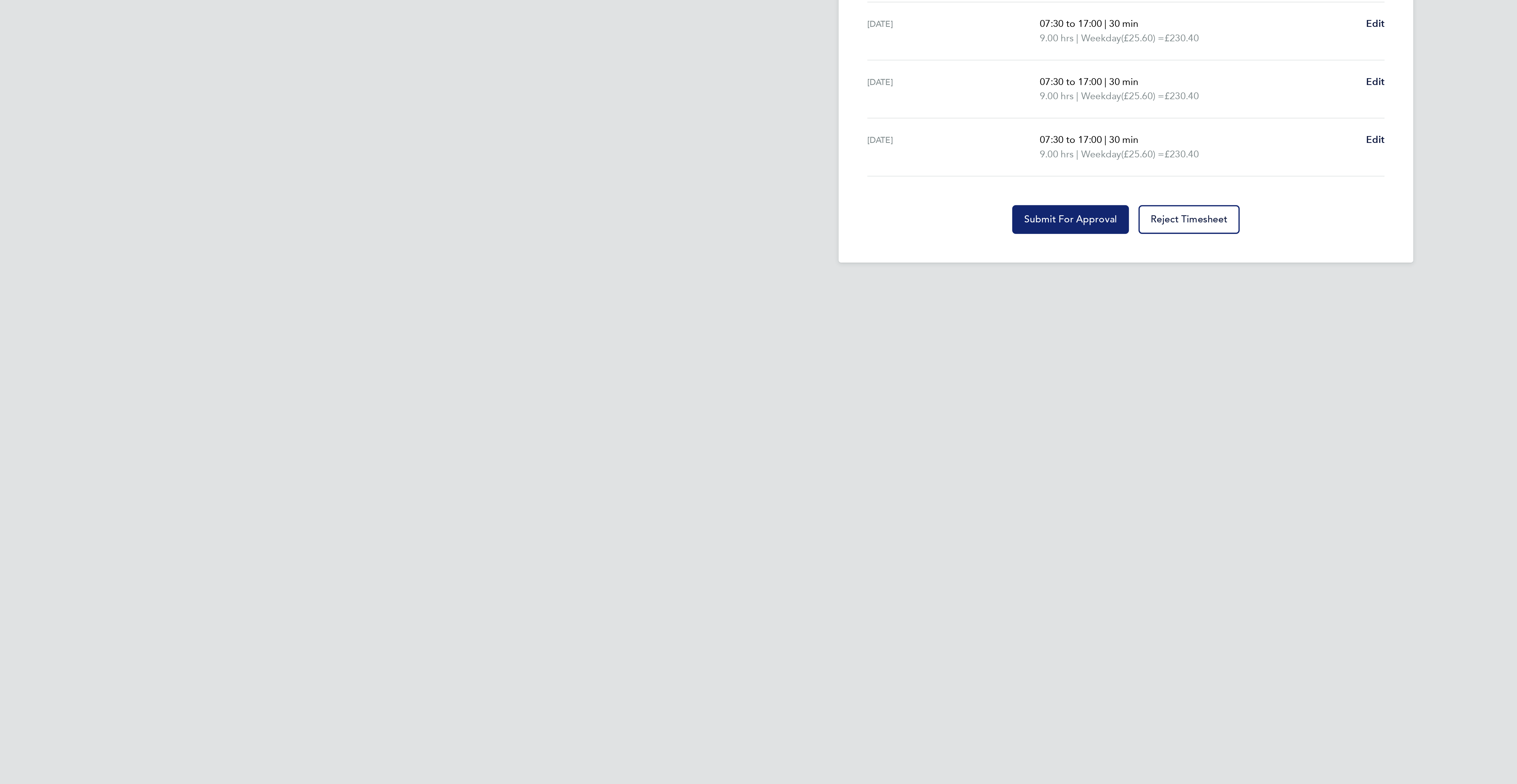
click at [731, 364] on button "Submit For Approval" at bounding box center [734, 357] width 51 height 12
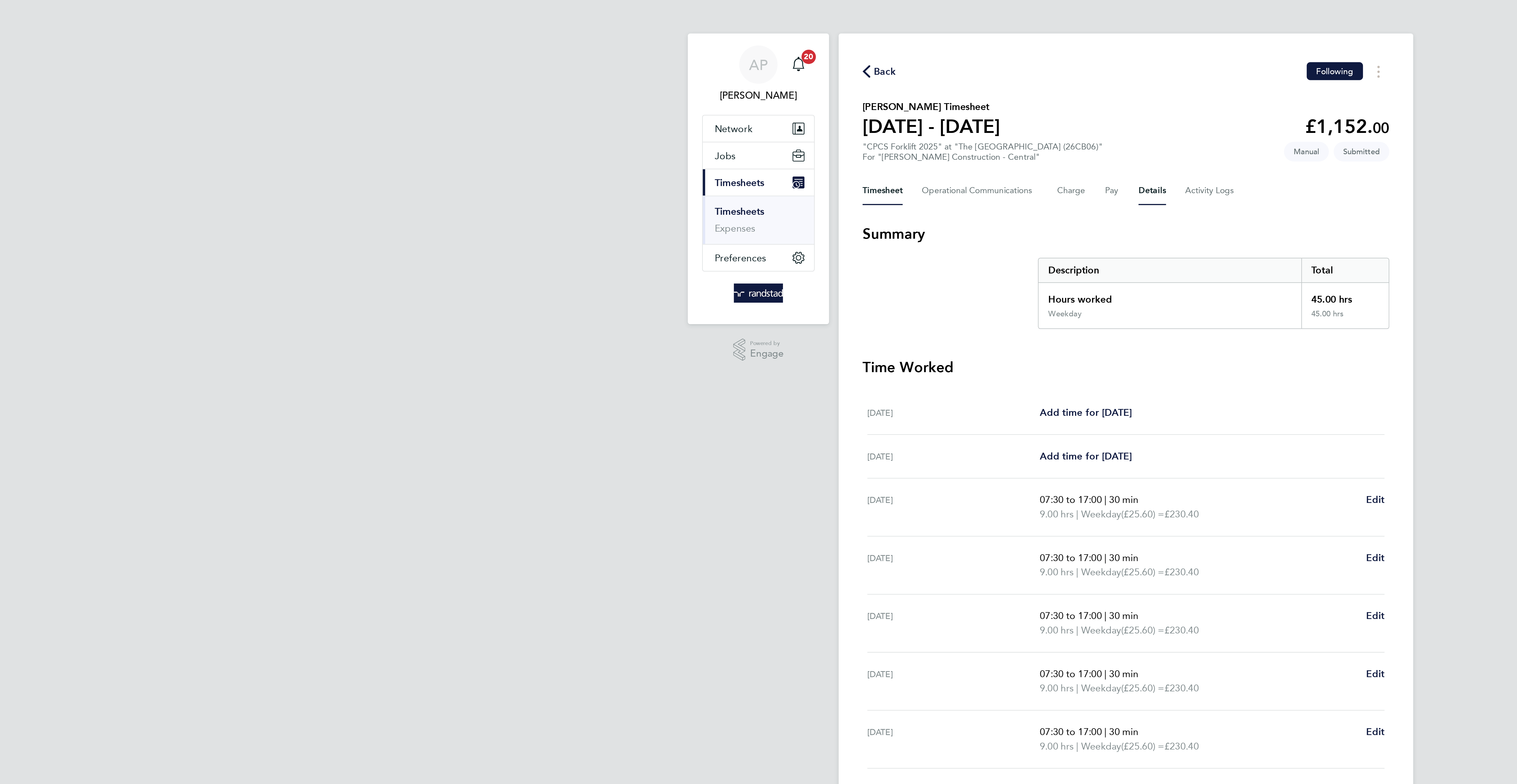
click at [771, 85] on button "Details" at bounding box center [770, 84] width 12 height 12
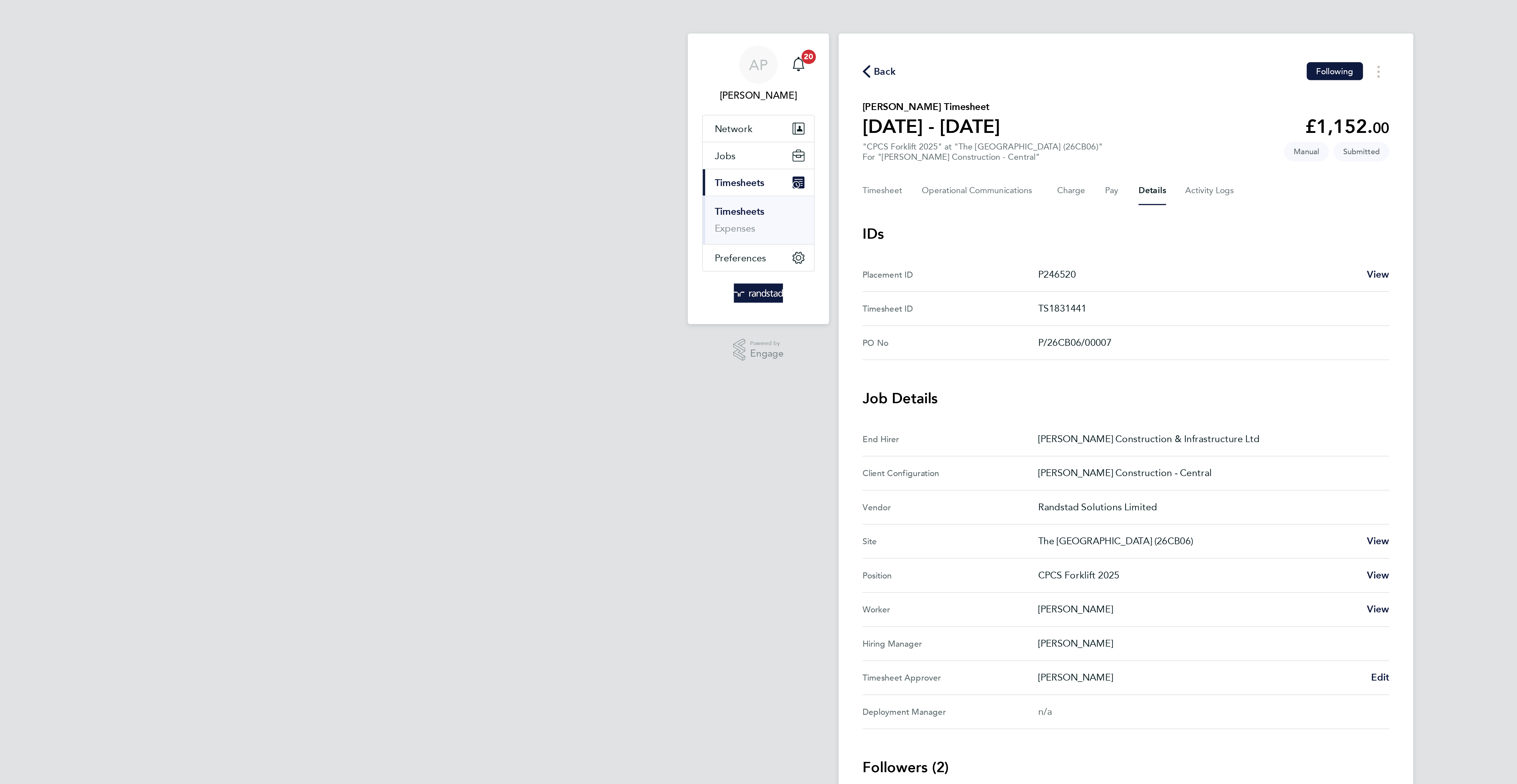
click at [662, 25] on div "Back Following [PERSON_NAME] Timesheet [DATE] - [DATE] £1,152. 00 "CPCS Forklif…" at bounding box center [758, 215] width 253 height 401
click at [655, 28] on span "Back" at bounding box center [652, 31] width 10 height 6
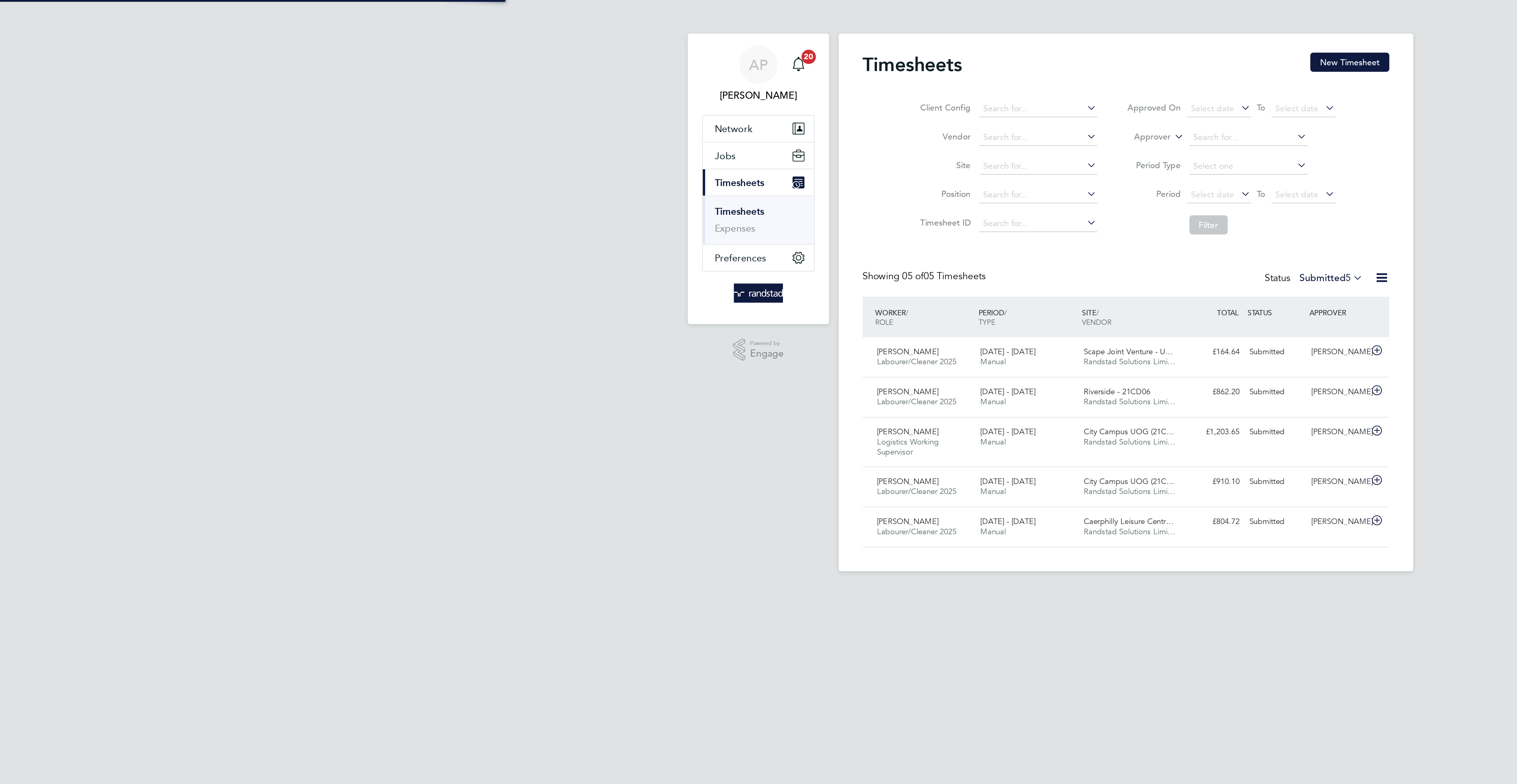
scroll to position [18, 46]
